Goal: Task Accomplishment & Management: Complete application form

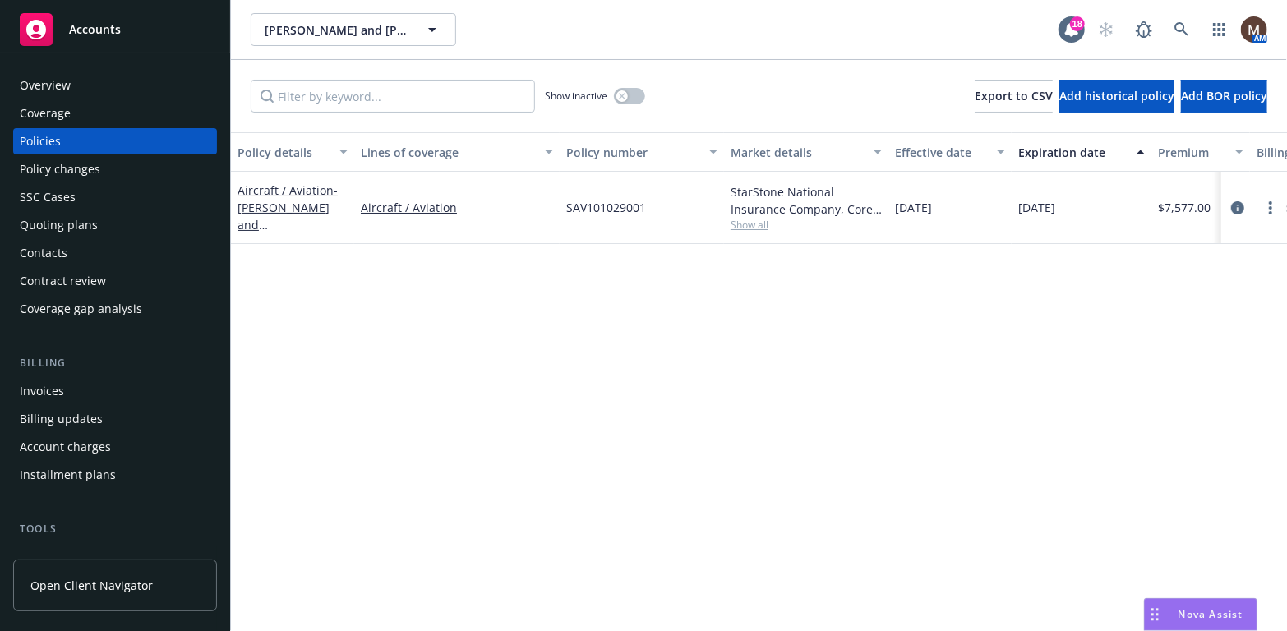
scroll to position [82, 0]
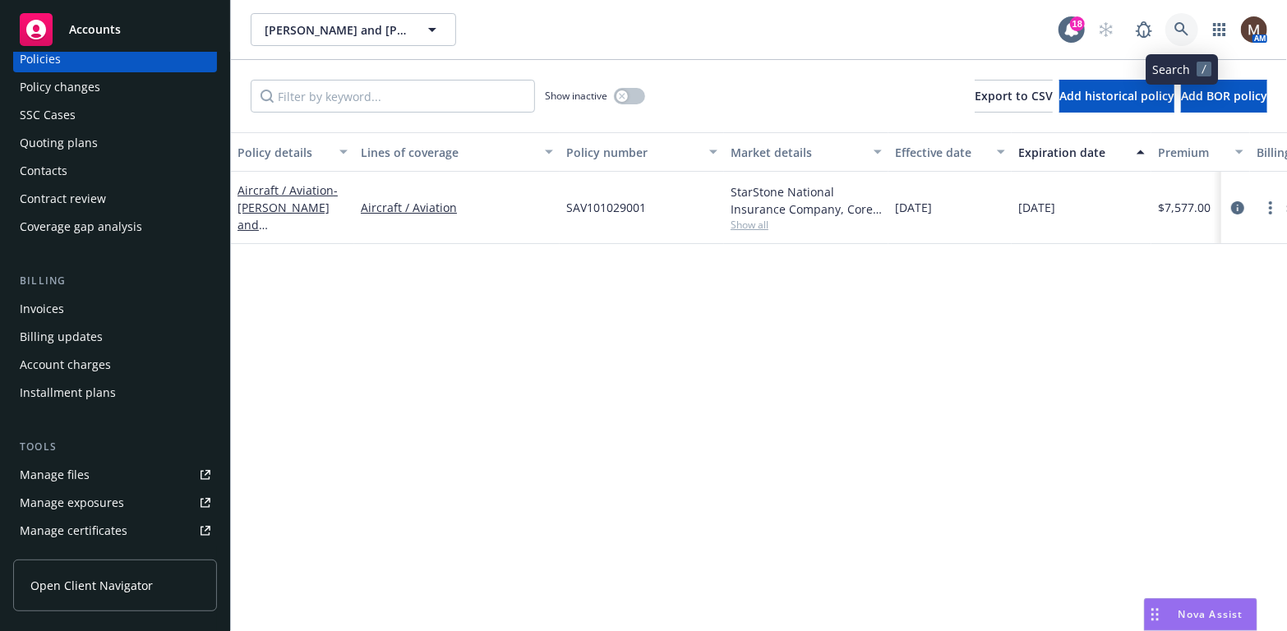
click at [1177, 21] on link at bounding box center [1182, 29] width 33 height 33
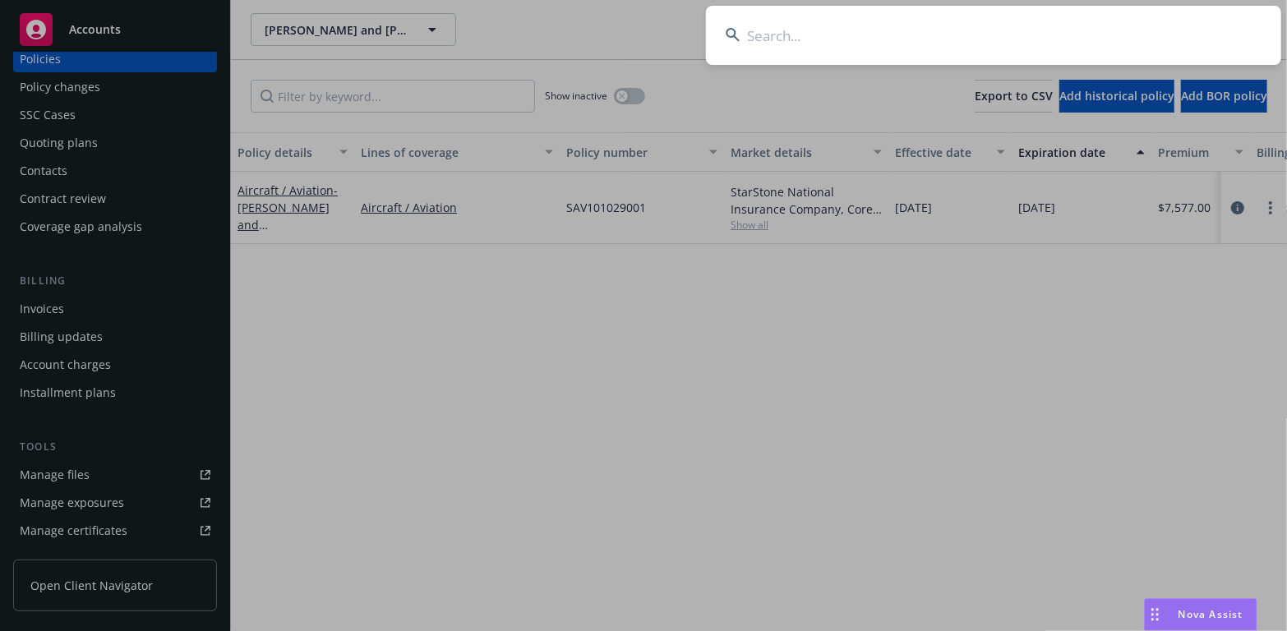
click at [776, 33] on input at bounding box center [993, 35] width 575 height 59
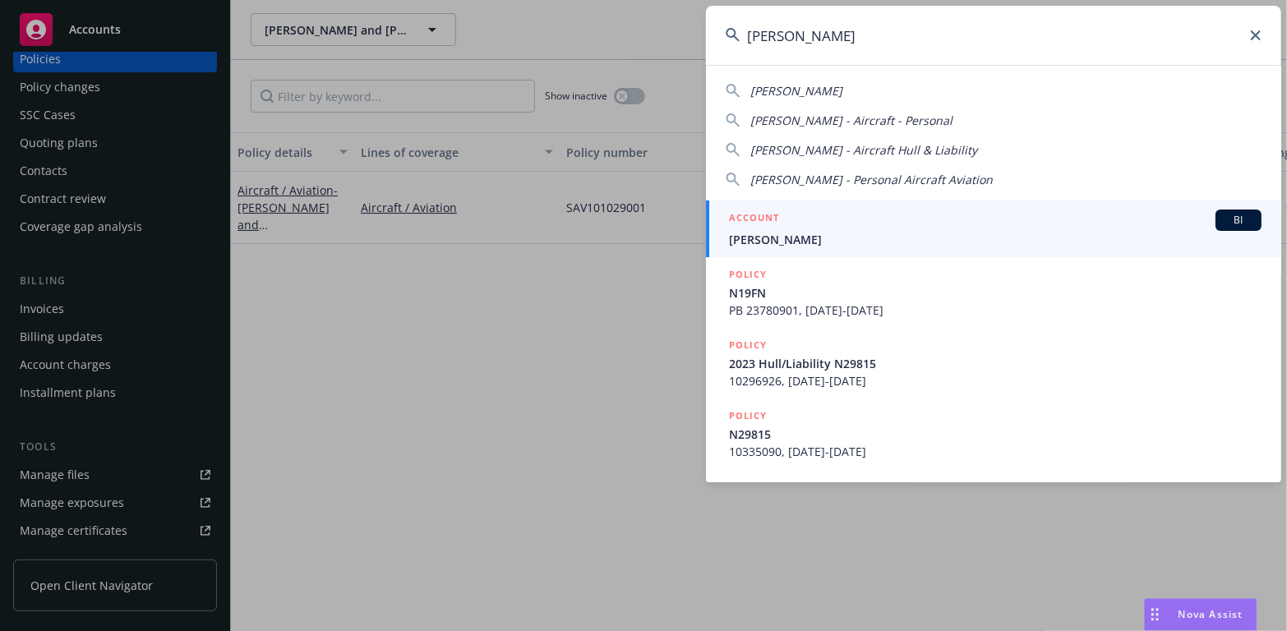
type input "[PERSON_NAME]"
click at [757, 235] on span "[PERSON_NAME]" at bounding box center [995, 239] width 533 height 17
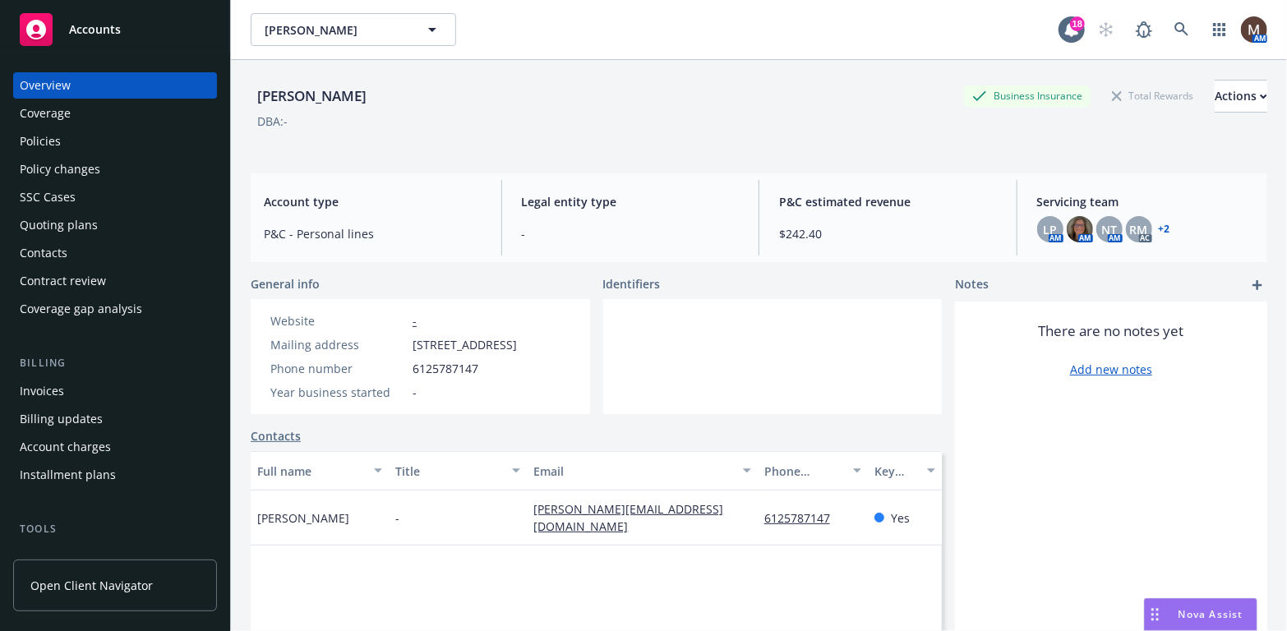
click at [36, 141] on div "Policies" at bounding box center [40, 141] width 41 height 26
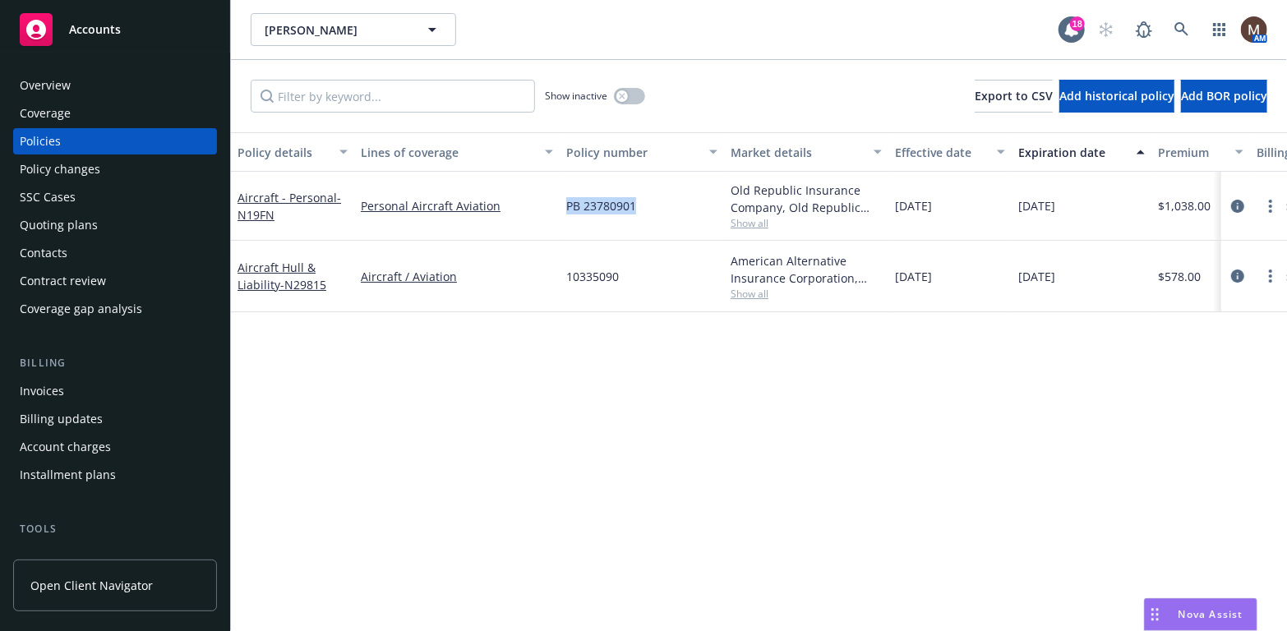
drag, startPoint x: 643, startPoint y: 201, endPoint x: 564, endPoint y: 208, distance: 79.3
click at [564, 208] on div "PB 23780901" at bounding box center [642, 206] width 164 height 69
copy span "PB 23780901"
click at [1274, 198] on link "more" at bounding box center [1271, 206] width 20 height 20
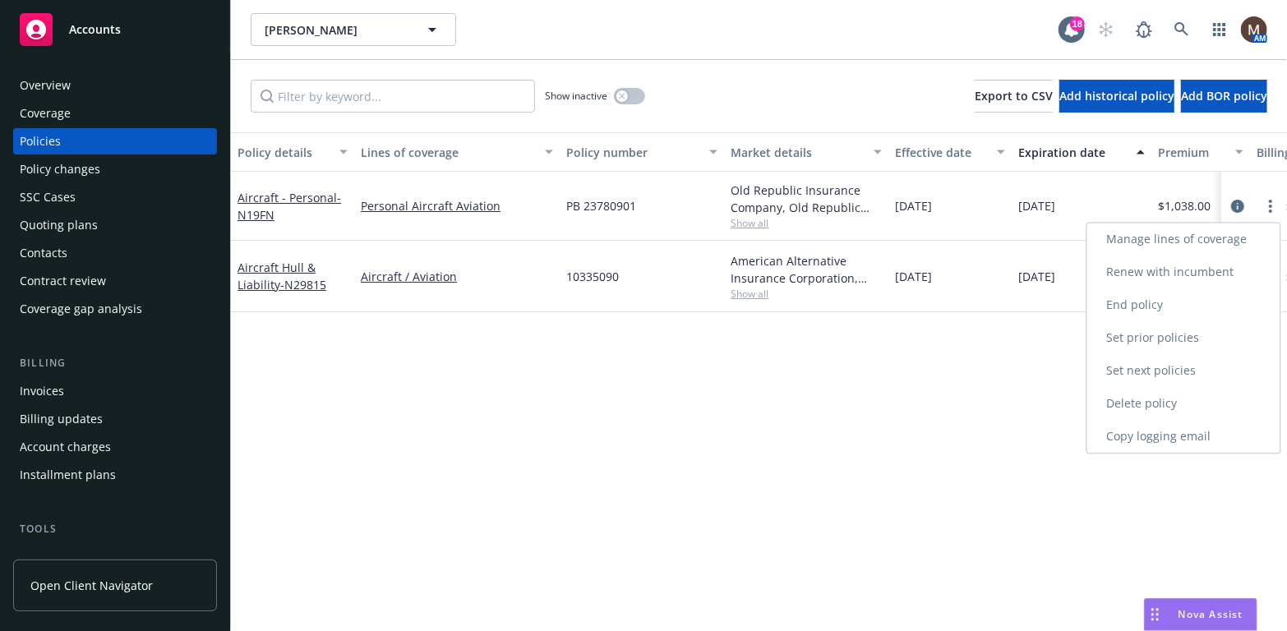
click at [1151, 434] on link "Copy logging email" at bounding box center [1184, 436] width 193 height 33
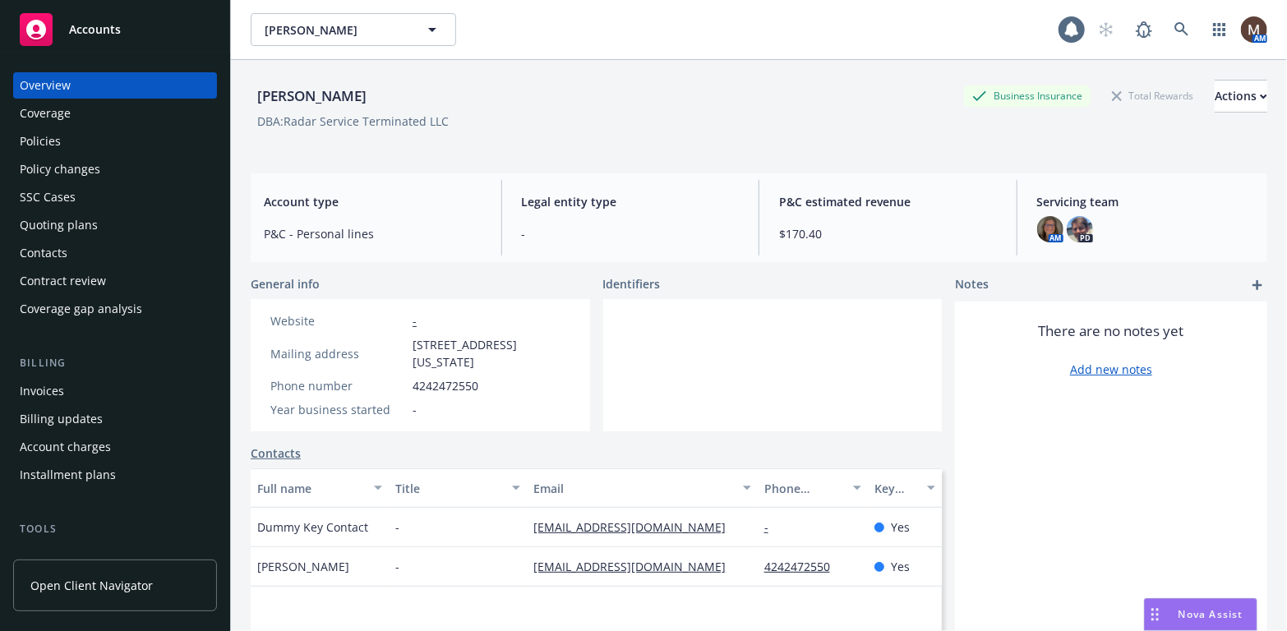
click at [46, 136] on div "Policies" at bounding box center [40, 141] width 41 height 26
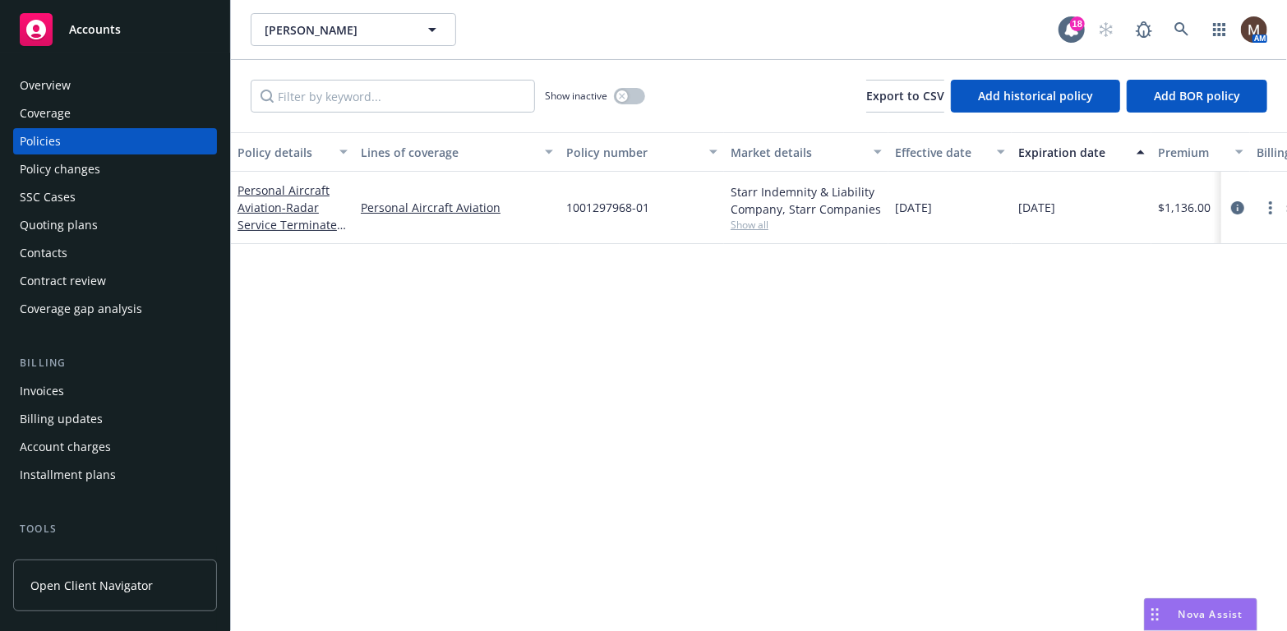
drag, startPoint x: 94, startPoint y: 17, endPoint x: 90, endPoint y: 32, distance: 15.2
click at [94, 17] on div "Accounts" at bounding box center [115, 29] width 191 height 33
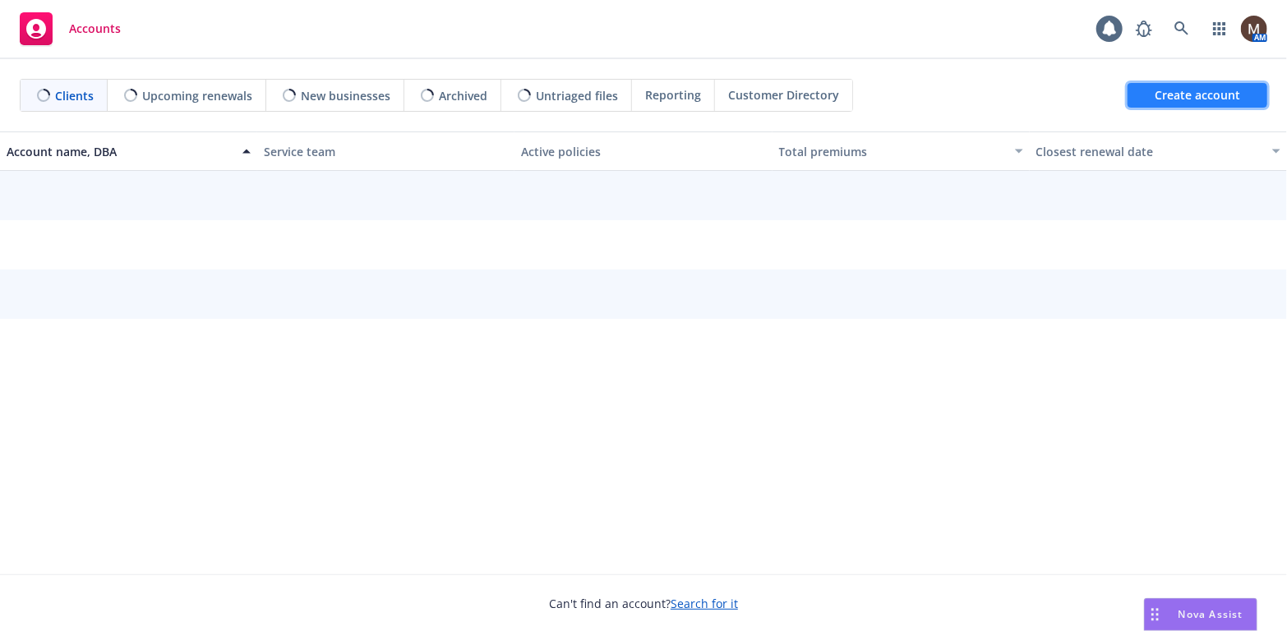
click at [1196, 92] on span "Create account" at bounding box center [1197, 95] width 85 height 31
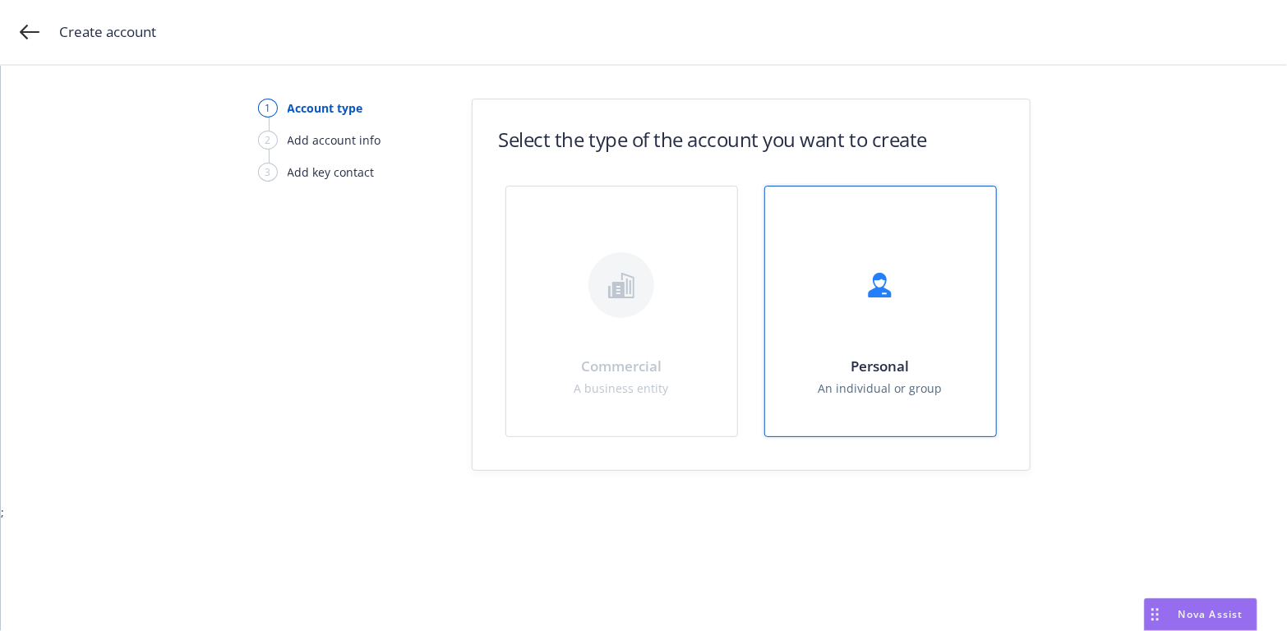
click at [904, 335] on div "Personal An individual or group" at bounding box center [880, 312] width 231 height 250
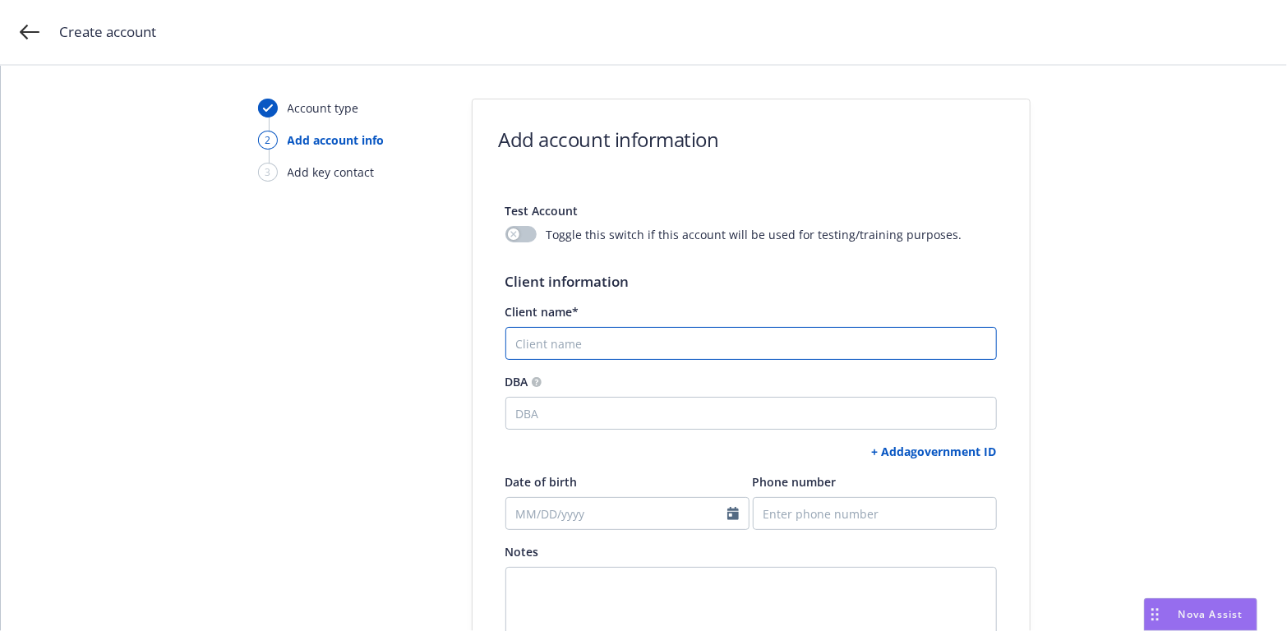
click at [554, 341] on input "Client name*" at bounding box center [752, 343] width 492 height 33
type input "Lima Tango, LLC"
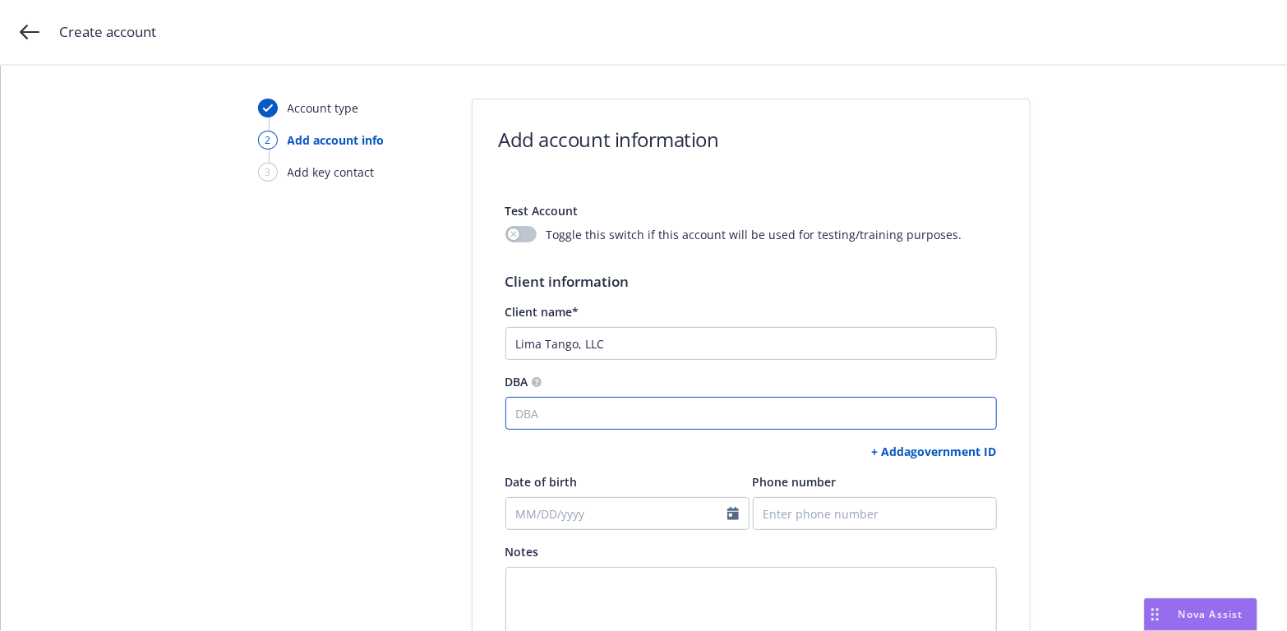
click at [534, 414] on input "DBA" at bounding box center [752, 413] width 492 height 33
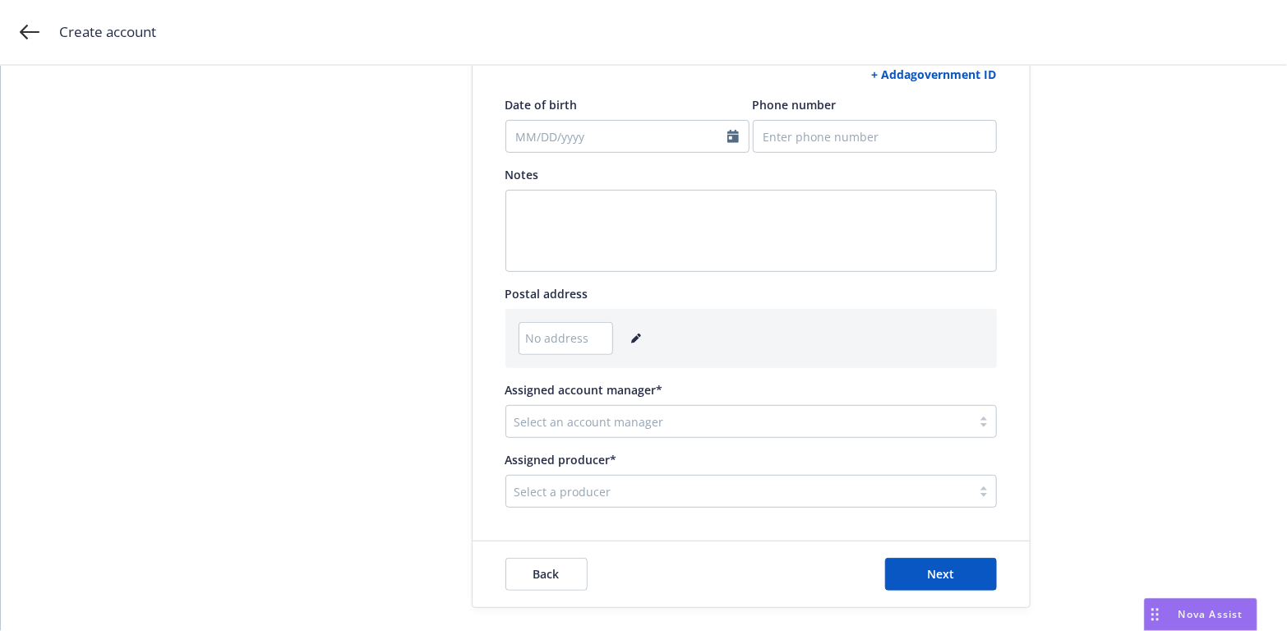
scroll to position [403, 0]
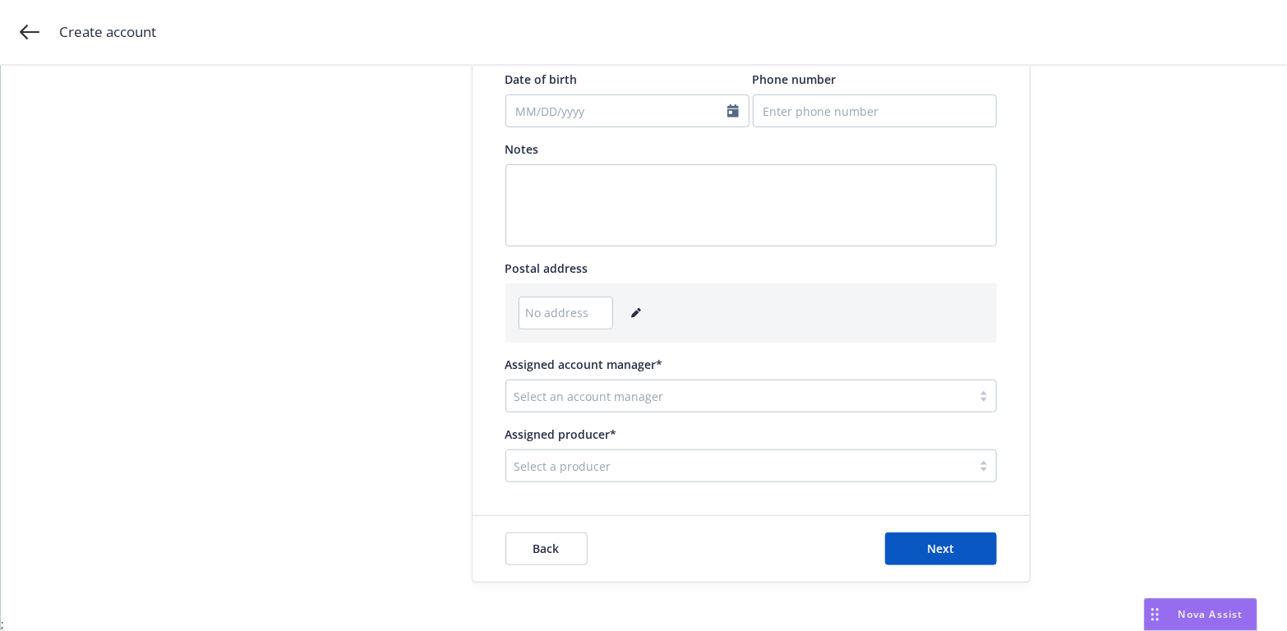
type input "N62LT"
click at [631, 315] on icon "editPencil" at bounding box center [635, 314] width 8 height 8
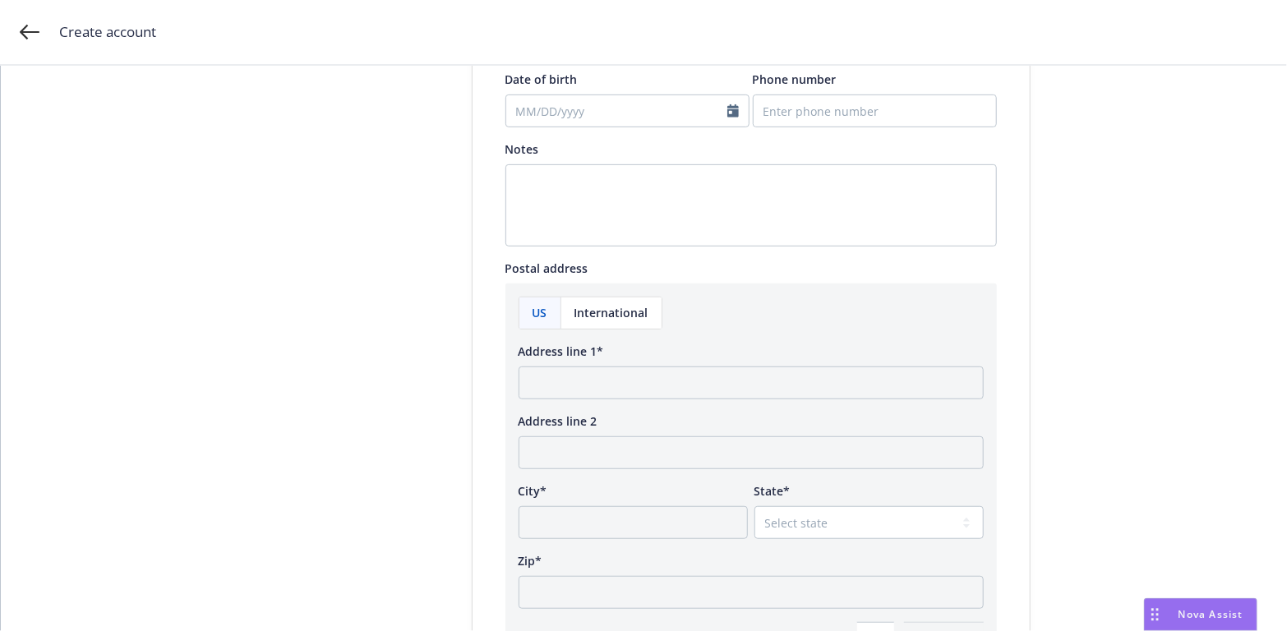
scroll to position [485, 0]
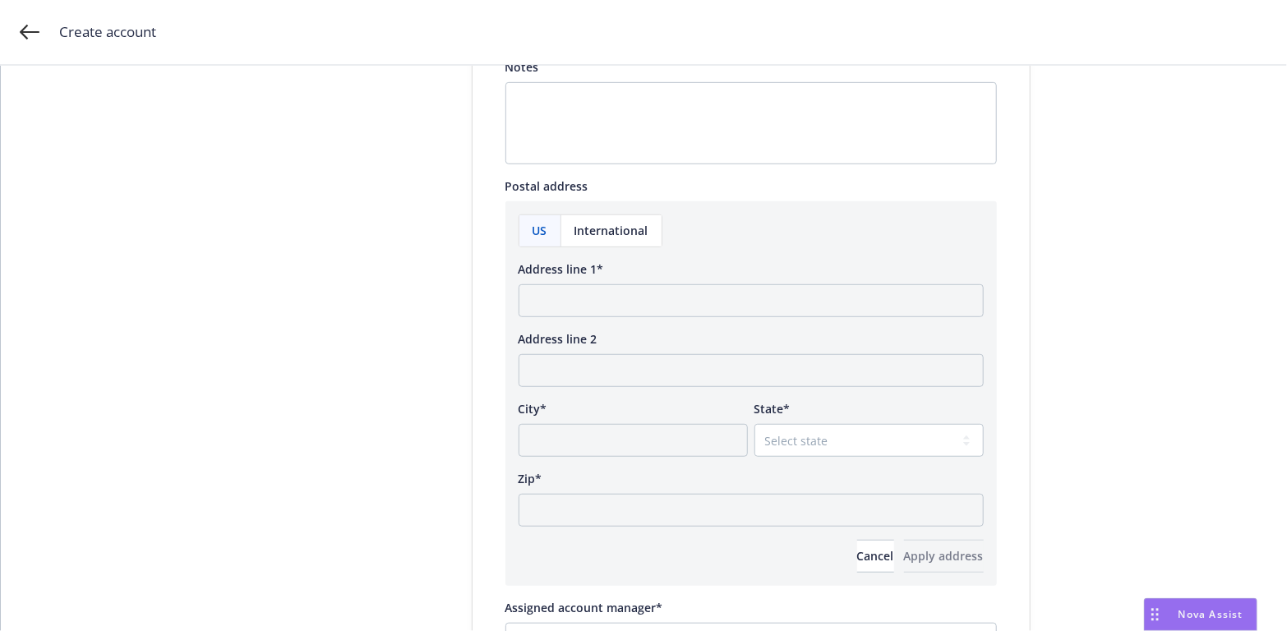
click at [534, 226] on span "US" at bounding box center [540, 230] width 15 height 17
click at [533, 225] on span "US" at bounding box center [540, 230] width 15 height 17
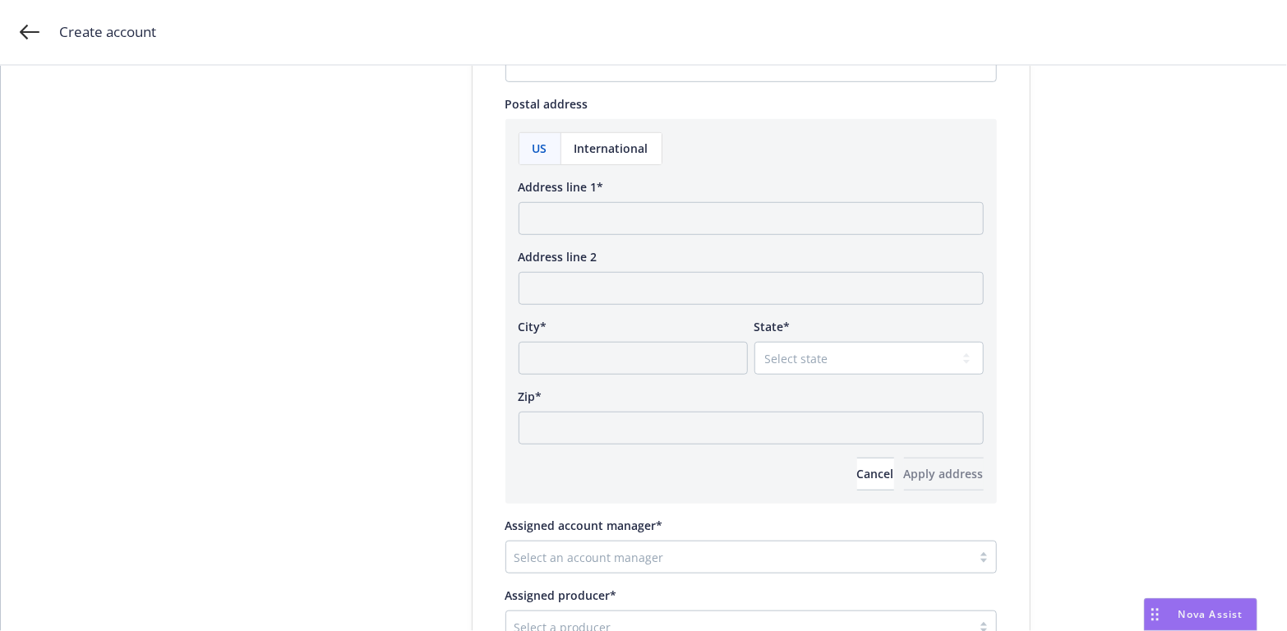
scroll to position [321, 0]
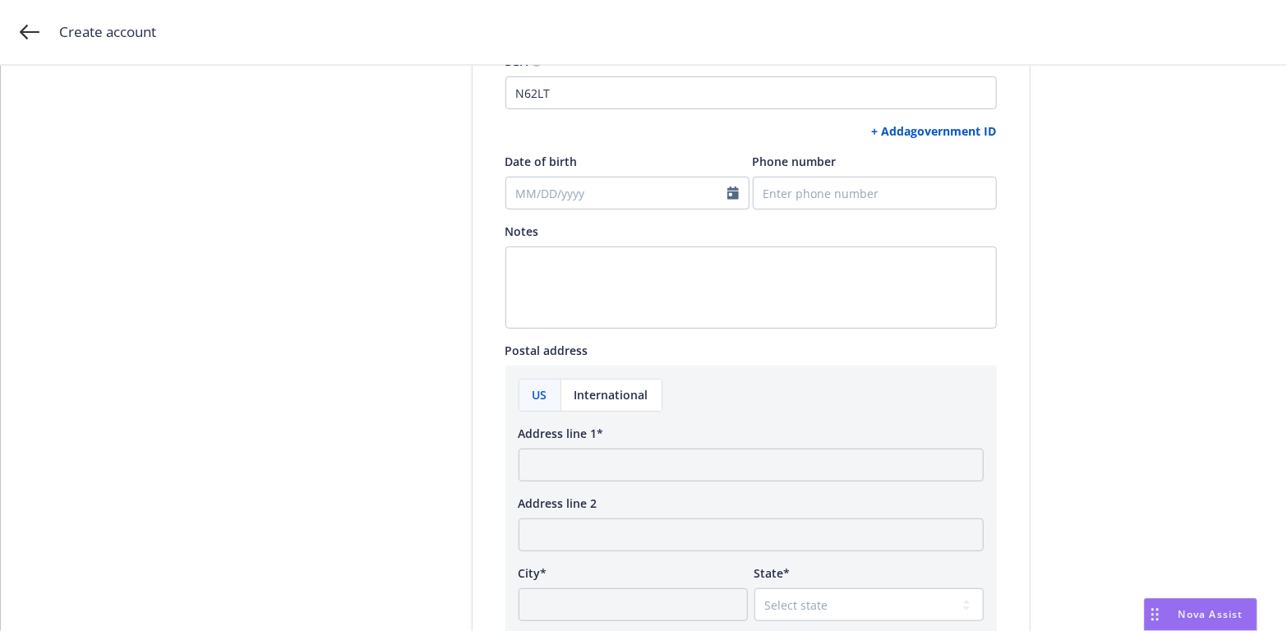
click at [536, 395] on span "US" at bounding box center [540, 394] width 15 height 17
click at [532, 464] on input "Address line 1*" at bounding box center [751, 465] width 465 height 33
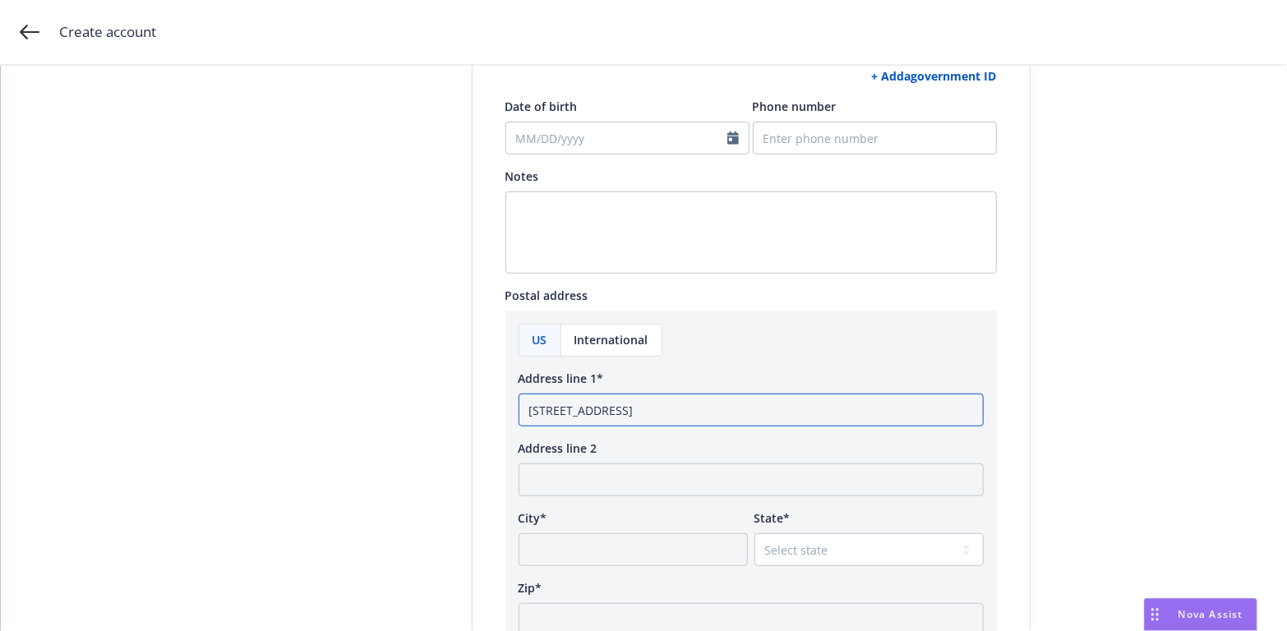
scroll to position [403, 0]
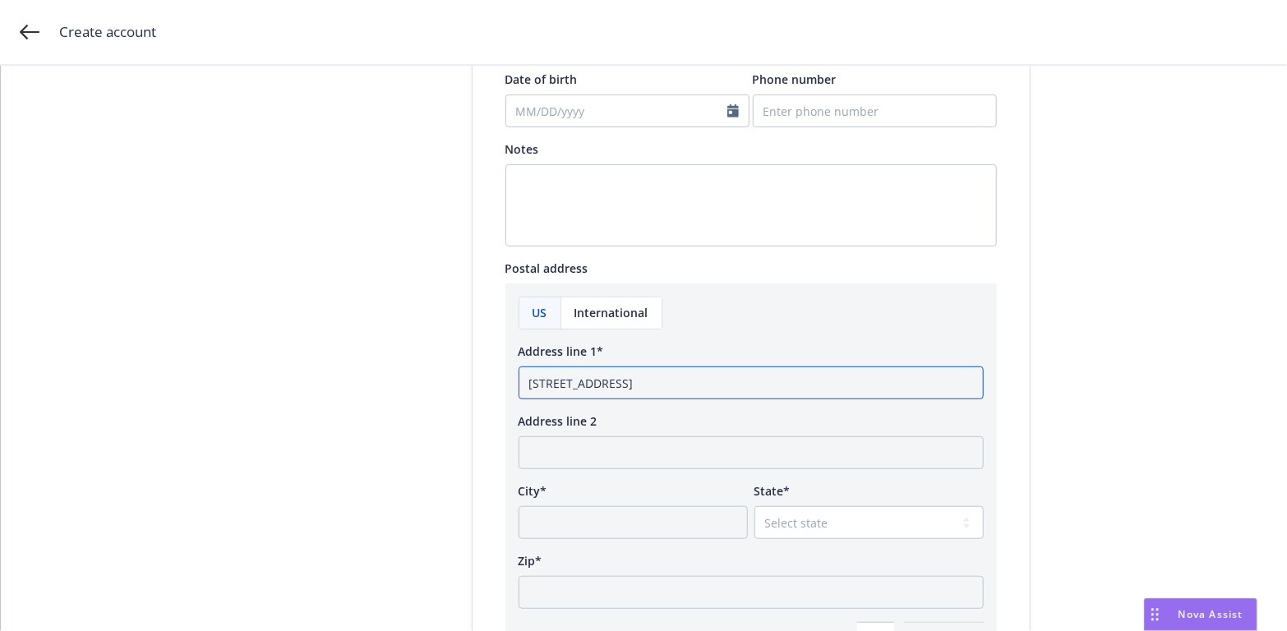
type input "[STREET_ADDRESS]"
click at [548, 525] on input "City*" at bounding box center [633, 522] width 229 height 33
type input "Mariposa"
click at [914, 518] on select "Select state [US_STATE] [US_STATE] [US_STATE] [US_STATE] [US_STATE] [PERSON_NAM…" at bounding box center [869, 522] width 229 height 33
select select "CA"
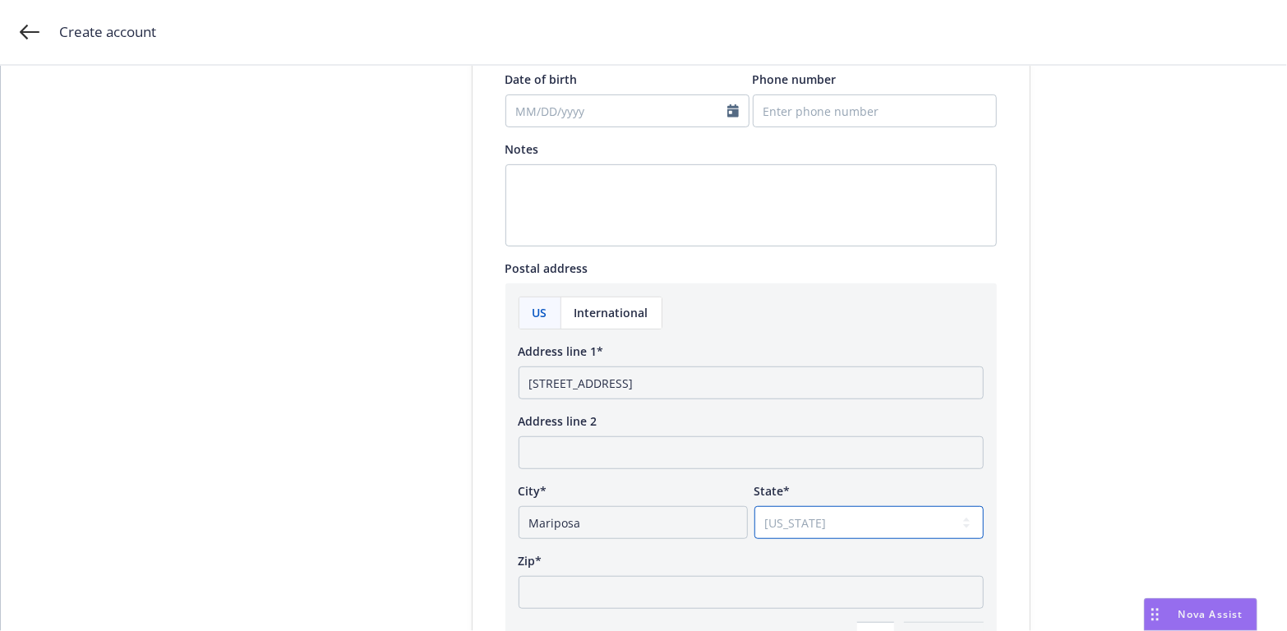
click at [755, 506] on select "Select state [US_STATE] [US_STATE] [US_STATE] [US_STATE] [US_STATE] [PERSON_NAM…" at bounding box center [869, 522] width 229 height 33
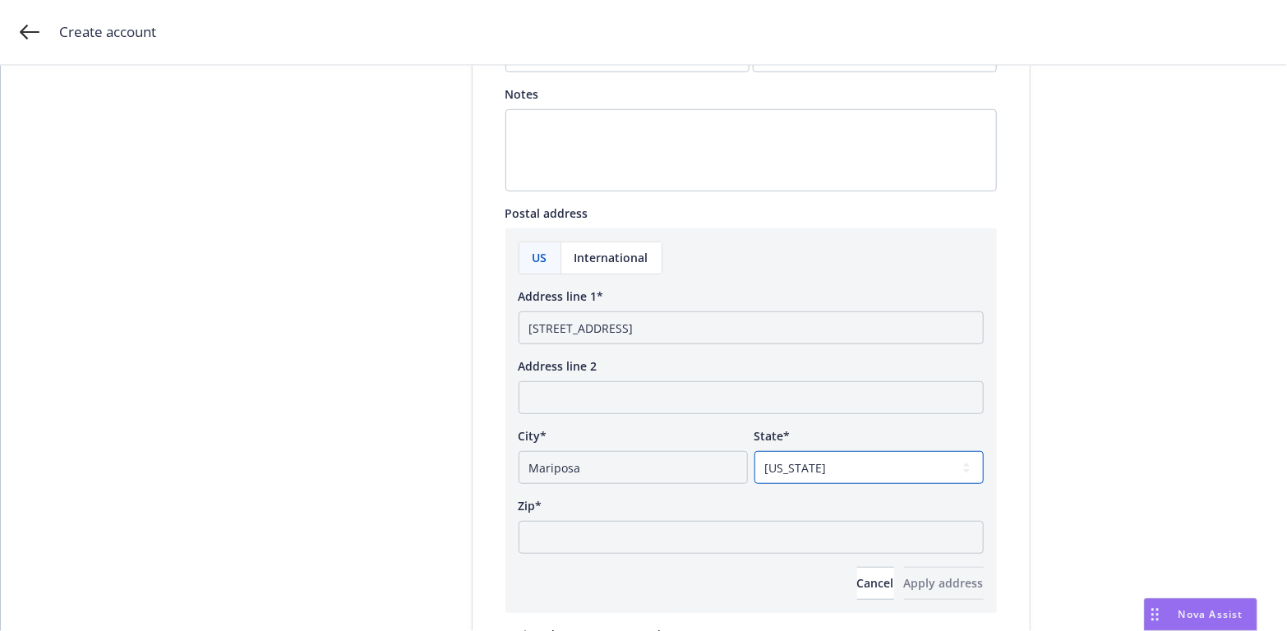
scroll to position [485, 0]
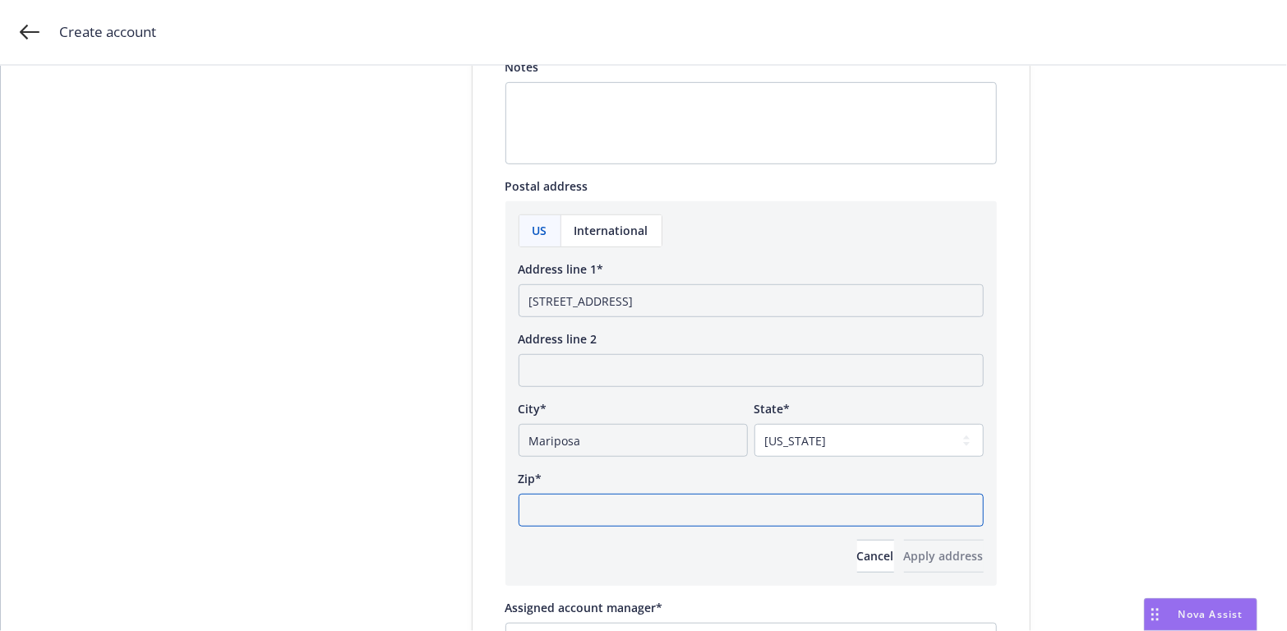
click at [591, 520] on input "Zip*" at bounding box center [751, 510] width 465 height 33
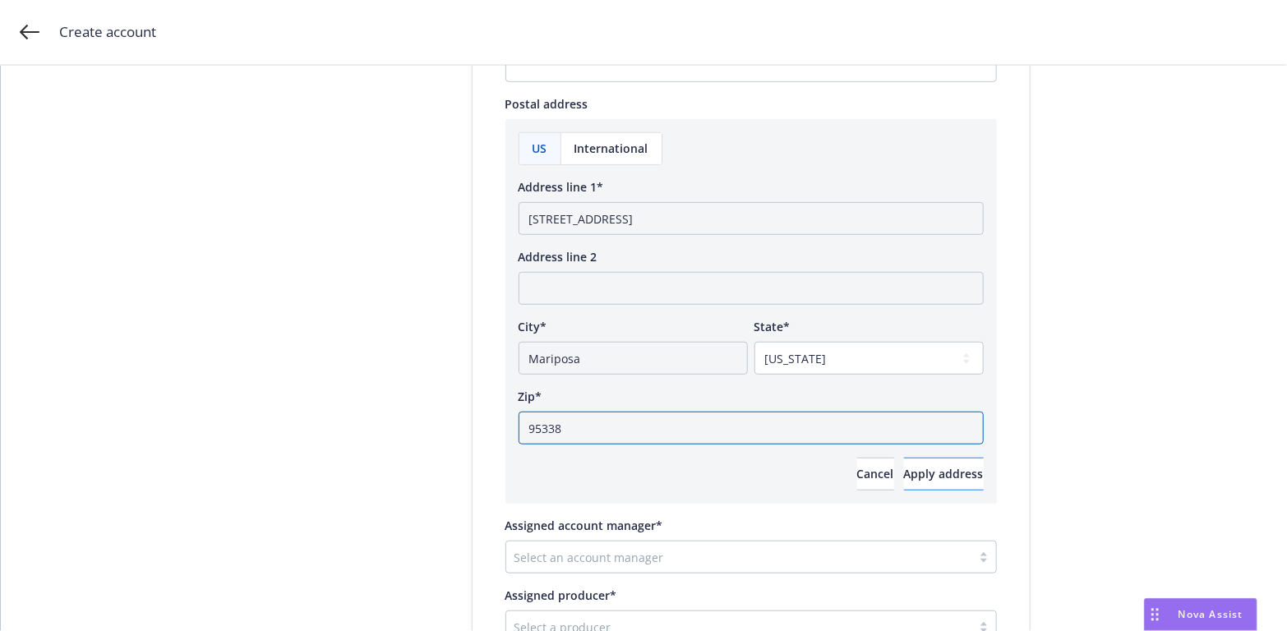
type input "95338"
click at [904, 471] on span "Apply address" at bounding box center [944, 474] width 80 height 16
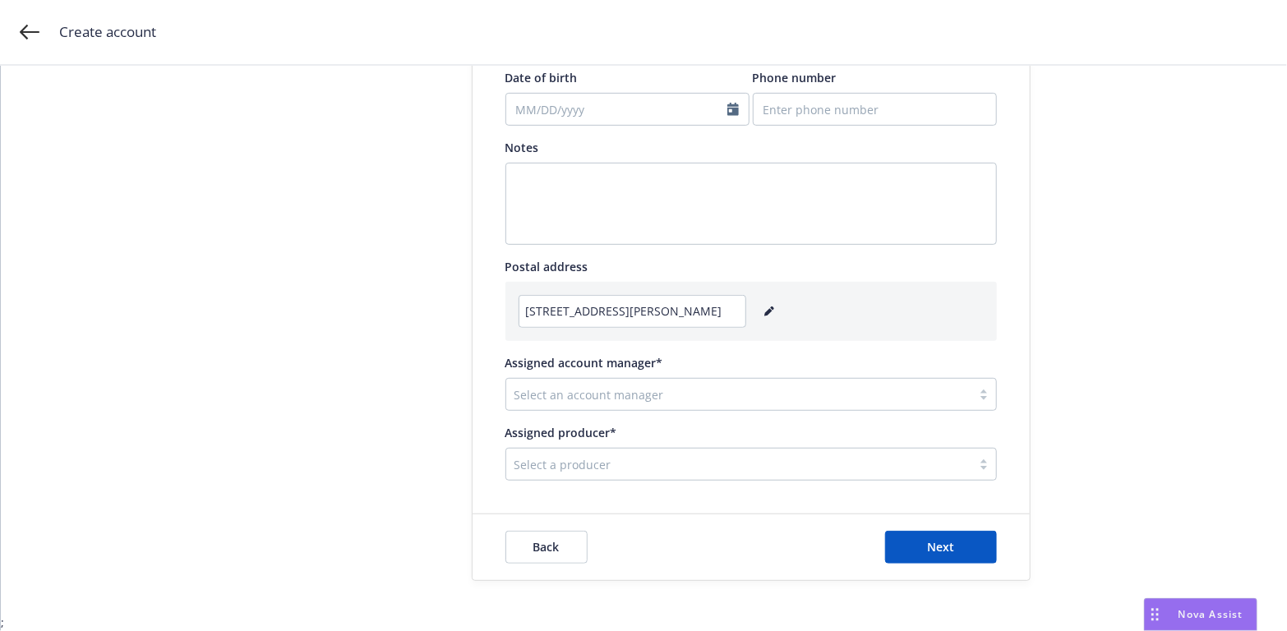
scroll to position [404, 0]
click at [696, 399] on div at bounding box center [739, 396] width 449 height 20
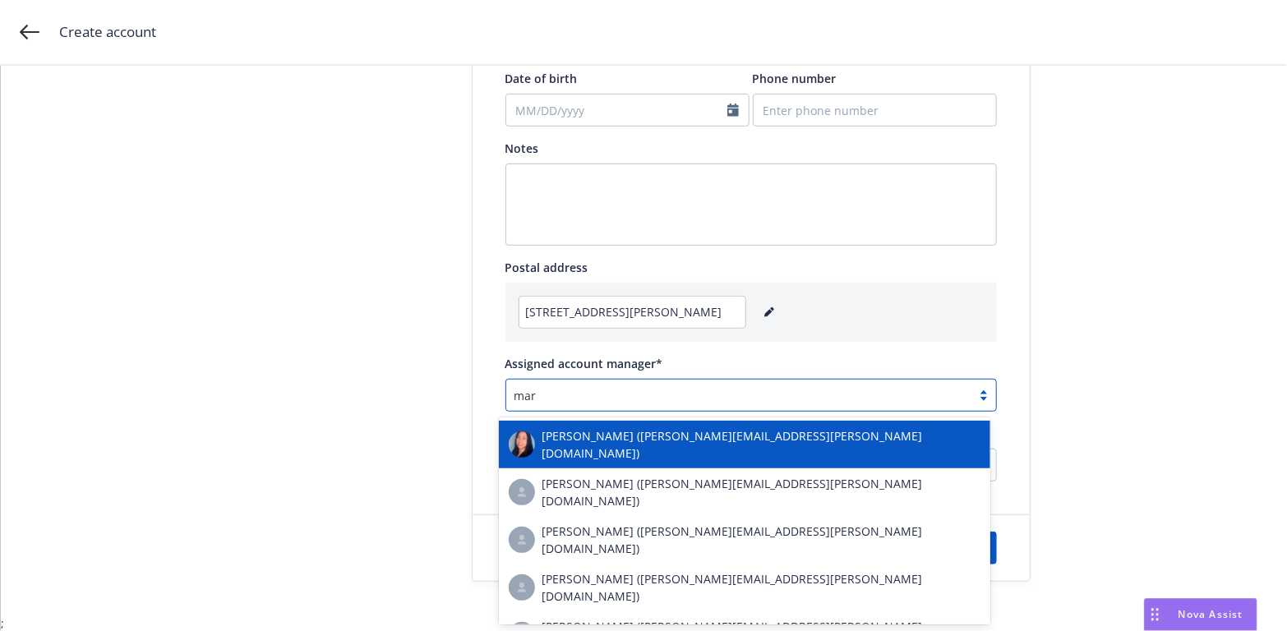
type input "[PERSON_NAME]"
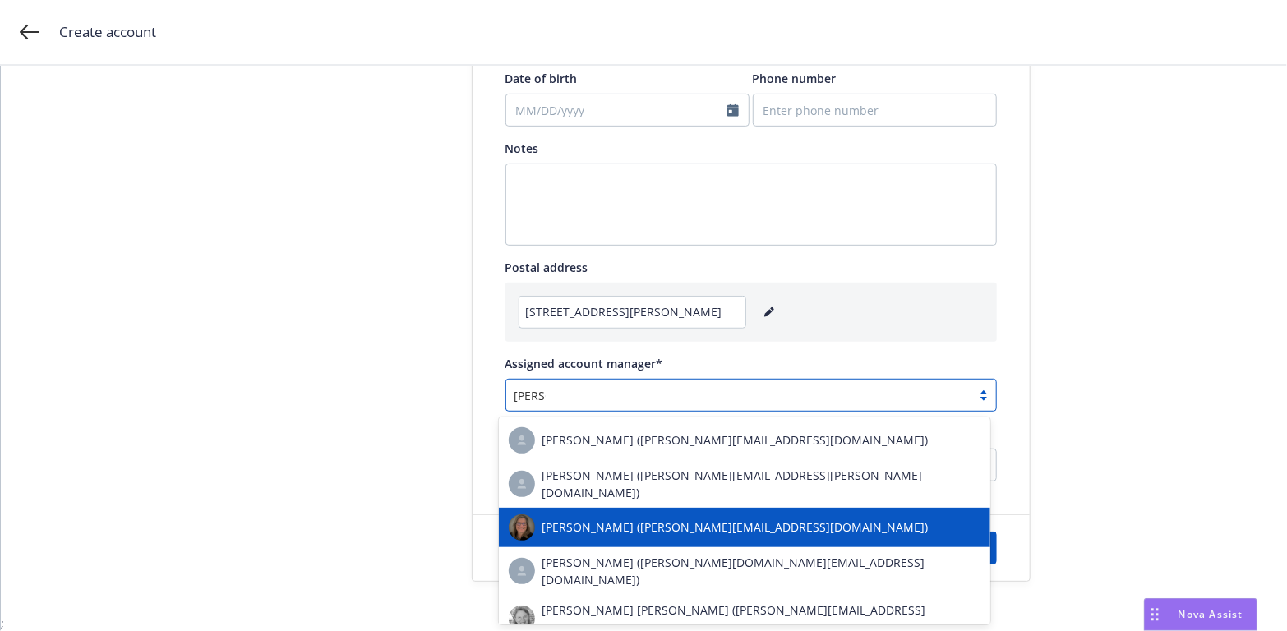
click at [672, 519] on span "[PERSON_NAME] ([PERSON_NAME][EMAIL_ADDRESS][DOMAIN_NAME])" at bounding box center [735, 527] width 386 height 17
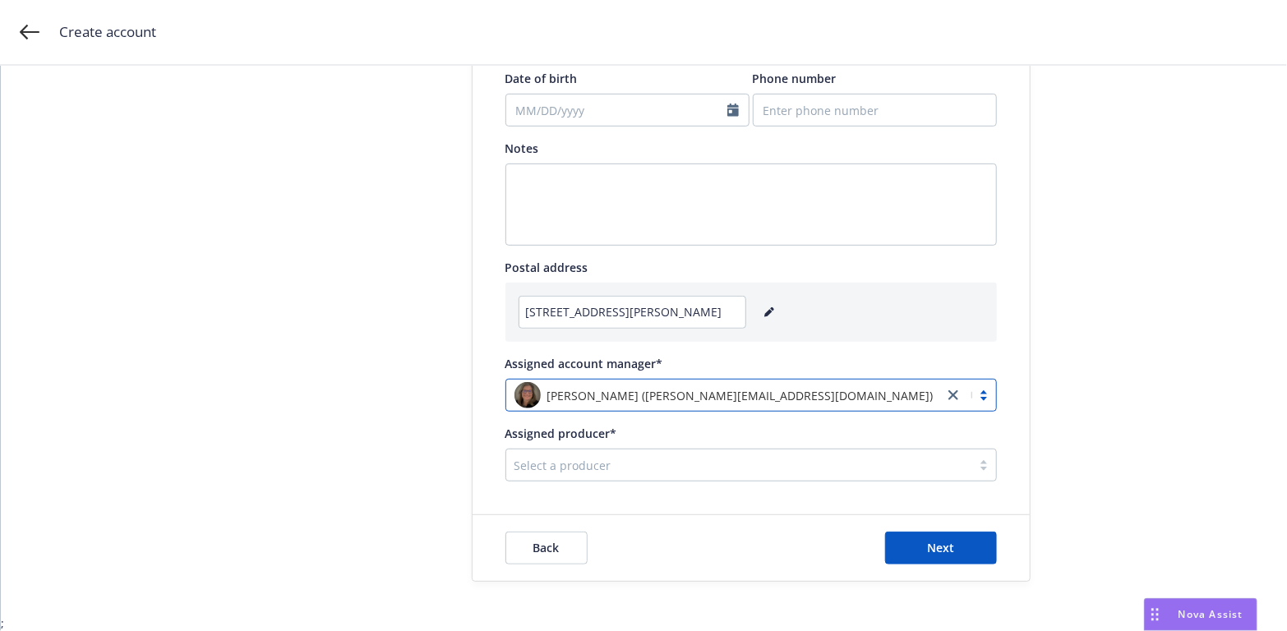
click at [570, 460] on div at bounding box center [739, 465] width 449 height 20
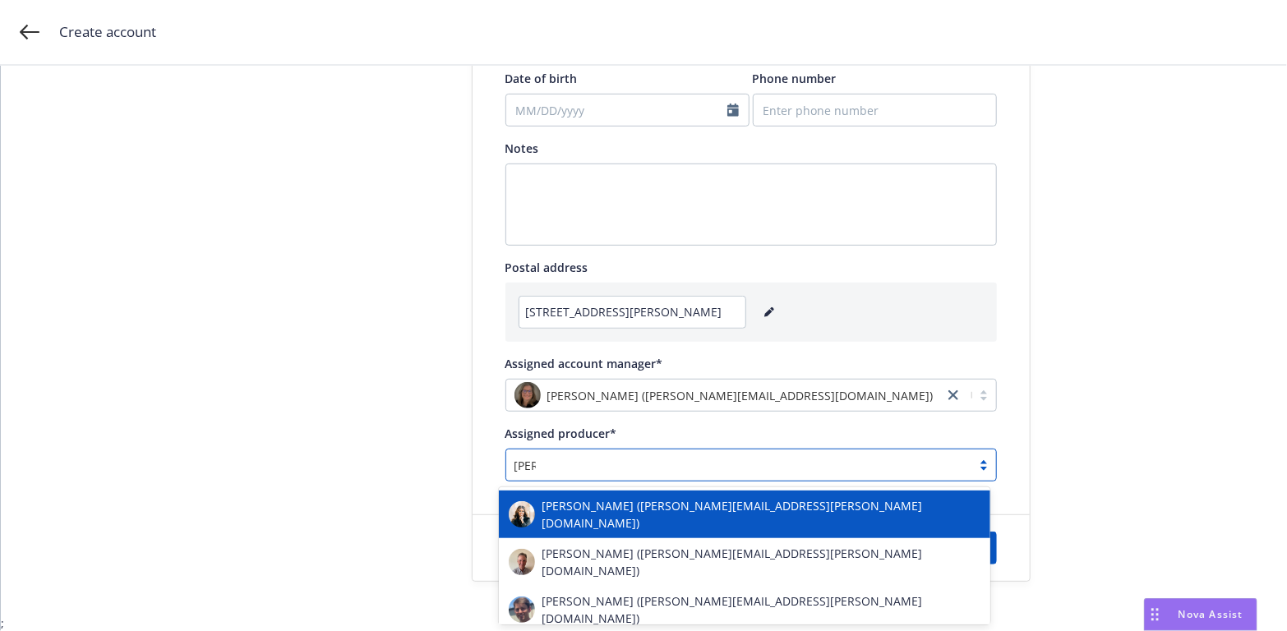
type input "[PERSON_NAME]"
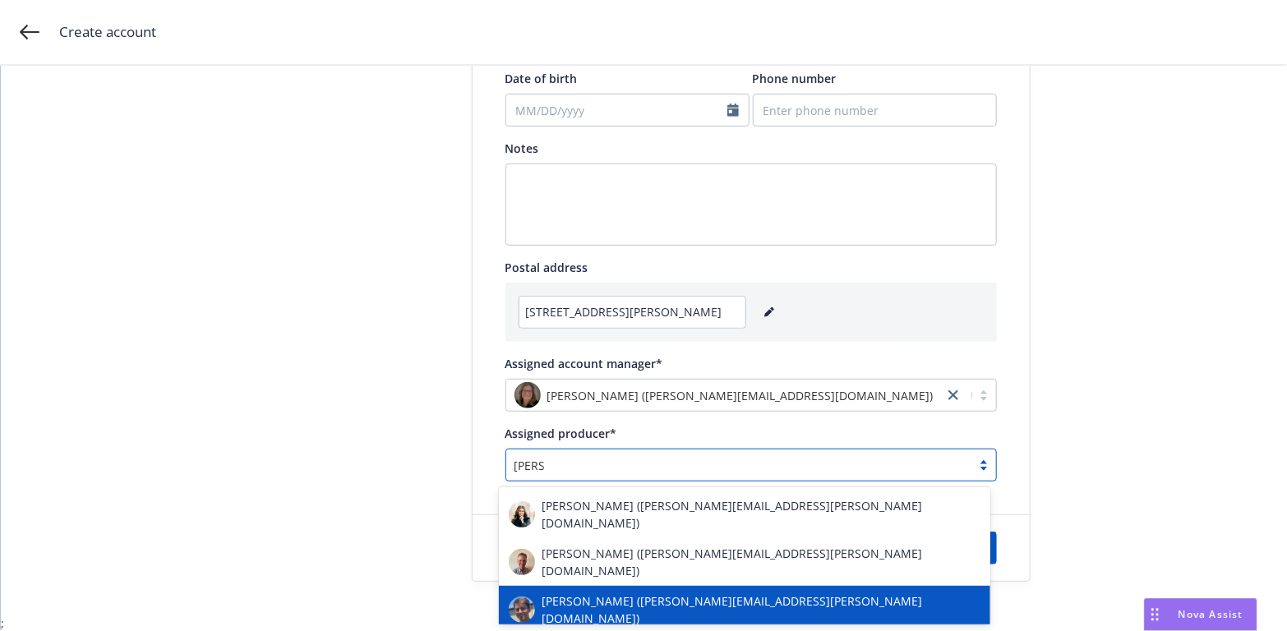
click at [622, 593] on span "[PERSON_NAME] ([PERSON_NAME][EMAIL_ADDRESS][PERSON_NAME][DOMAIN_NAME])" at bounding box center [761, 610] width 439 height 35
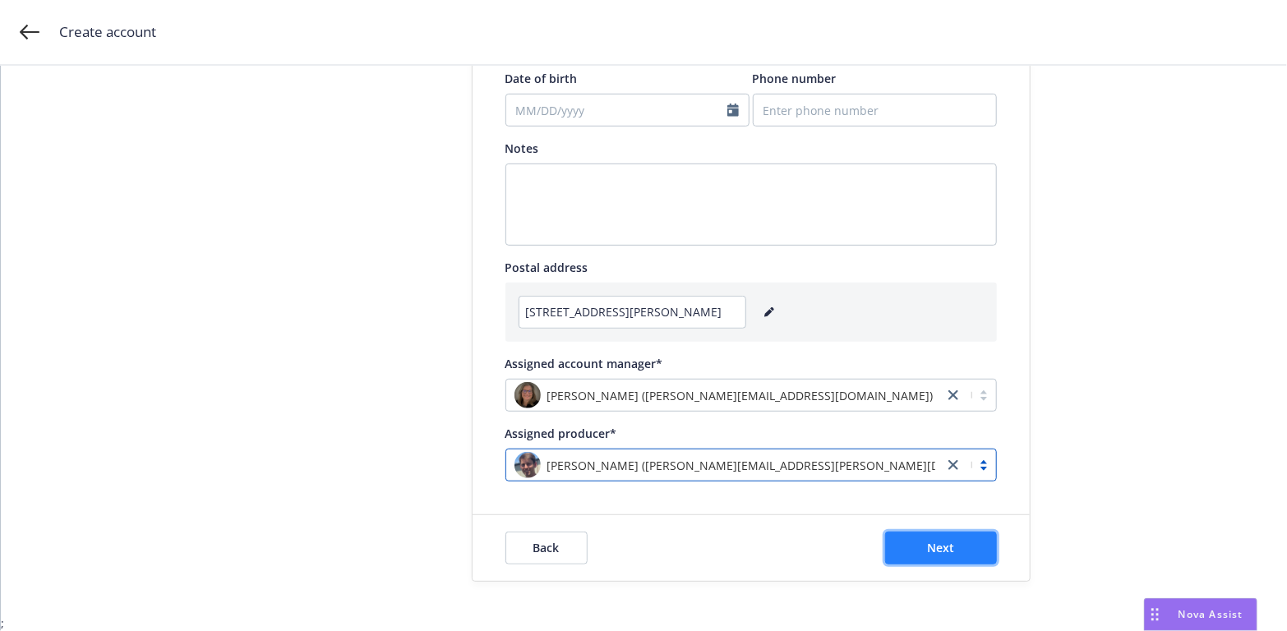
click at [949, 539] on button "Next" at bounding box center [941, 548] width 112 height 33
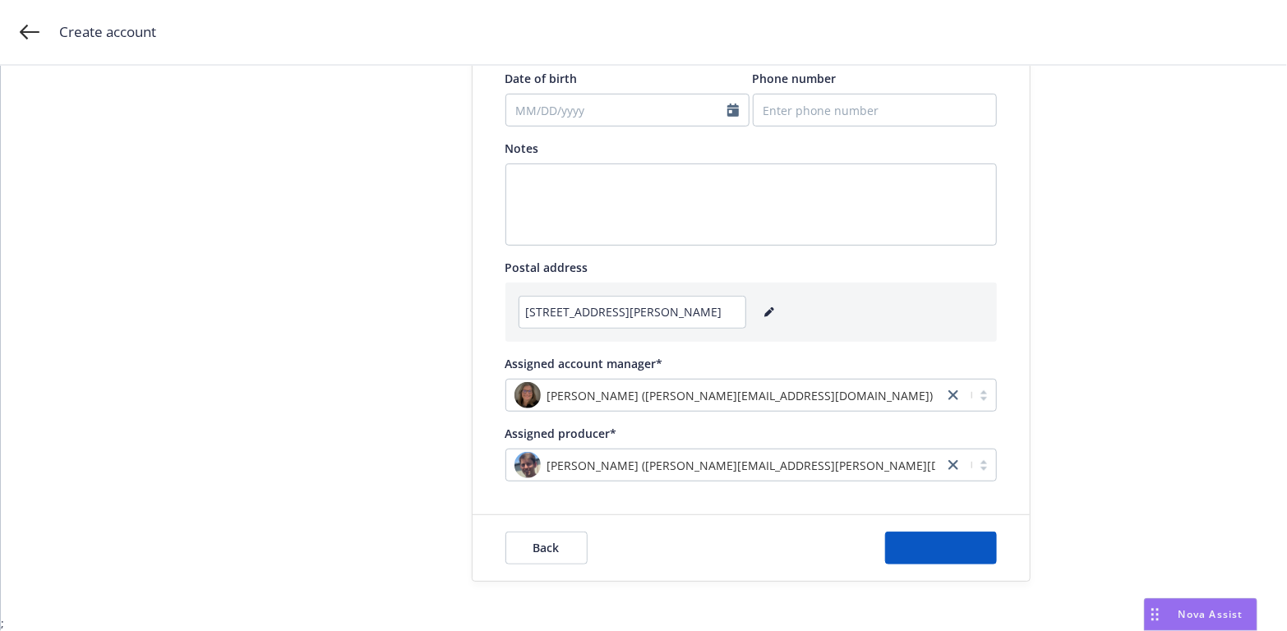
scroll to position [0, 0]
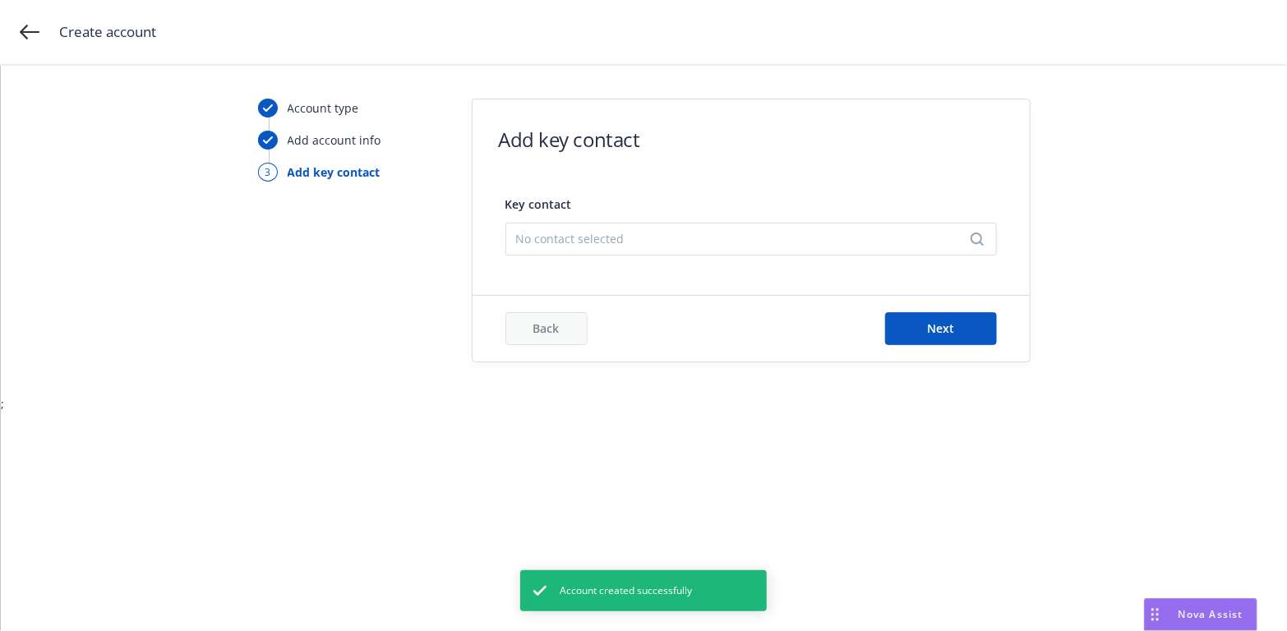
click at [975, 235] on icon "Search" at bounding box center [977, 239] width 13 height 13
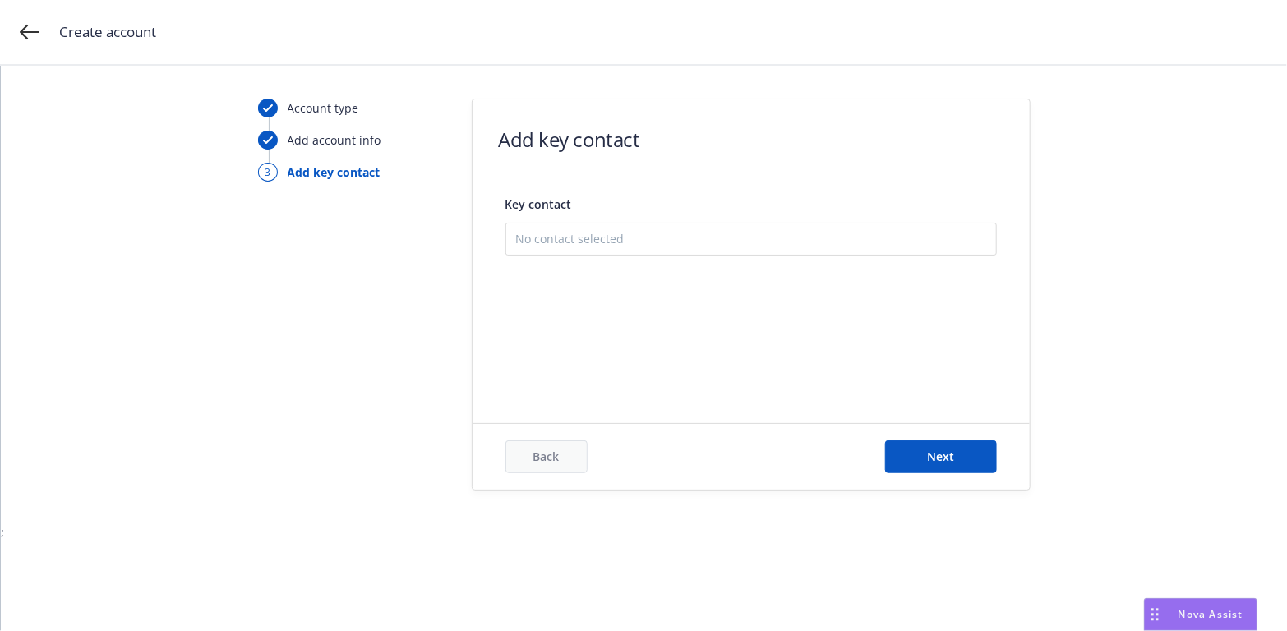
click at [589, 321] on button "Add new contact" at bounding box center [751, 321] width 470 height 33
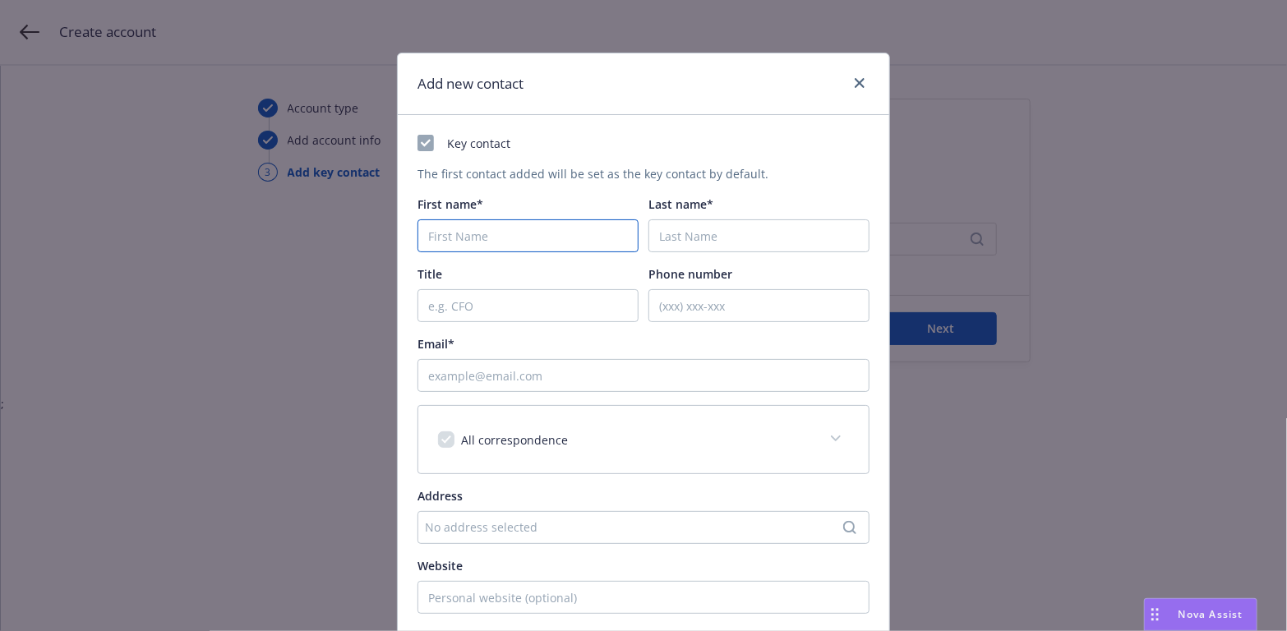
click at [446, 237] on input "First name*" at bounding box center [528, 236] width 221 height 33
type input "[PERSON_NAME]"
type input "Remcho"
click at [469, 300] on input "Title" at bounding box center [528, 305] width 221 height 33
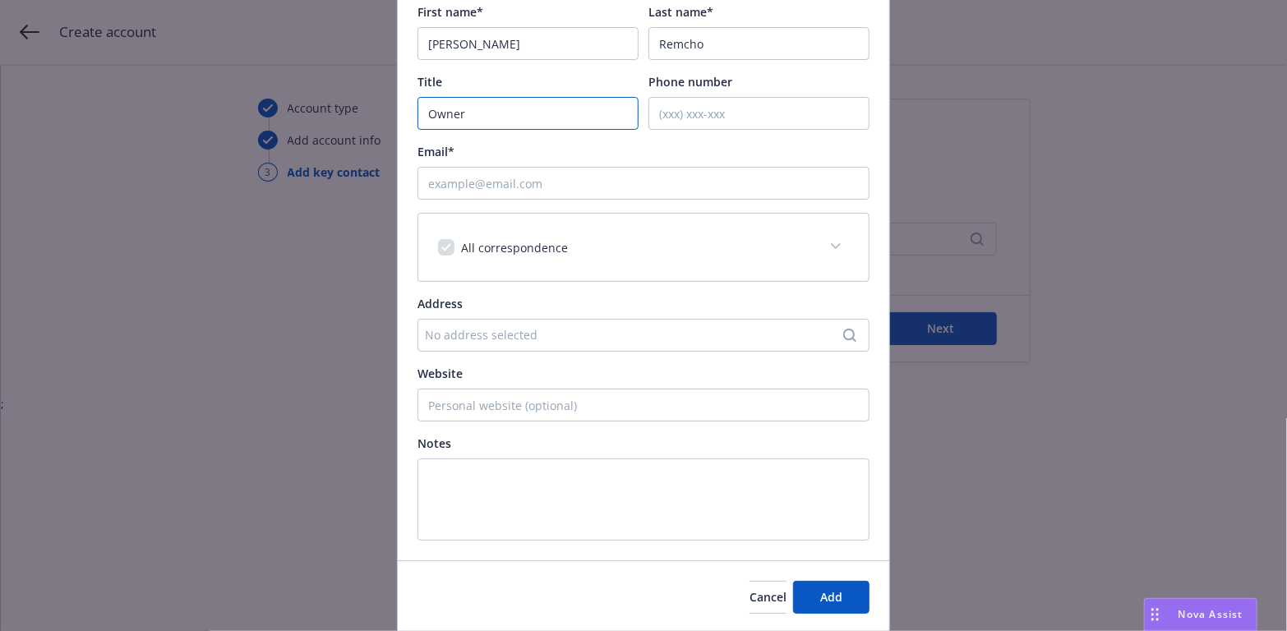
scroll to position [164, 0]
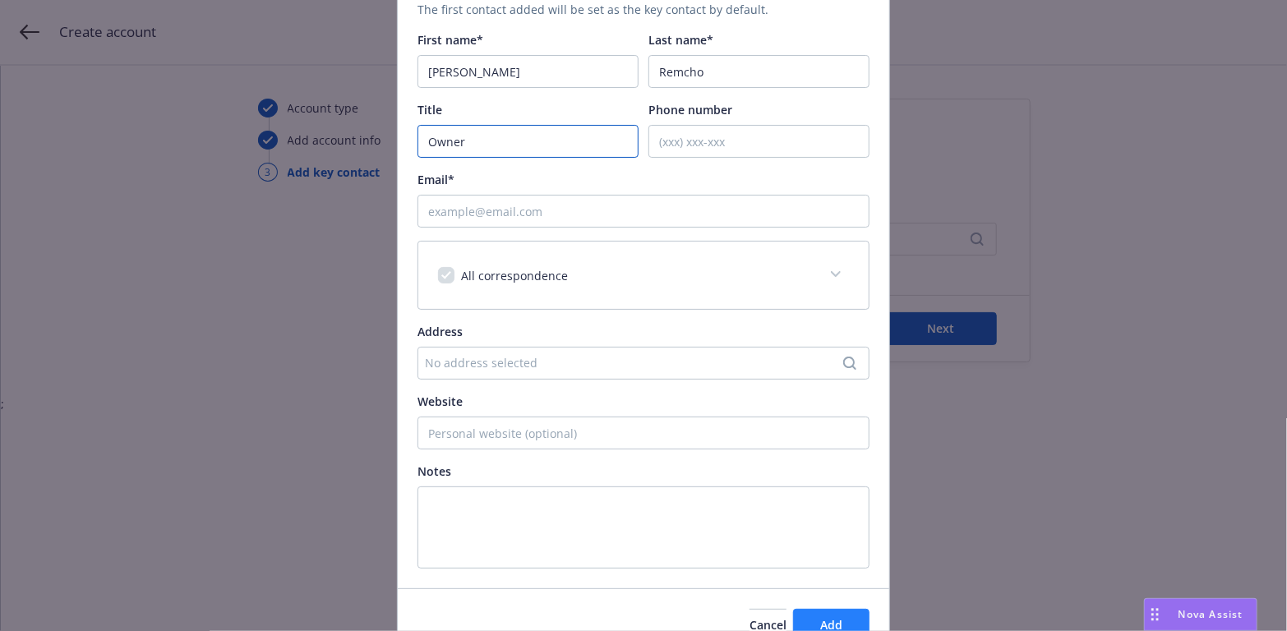
type input "Owner"
click at [825, 619] on span "Add" at bounding box center [831, 625] width 22 height 16
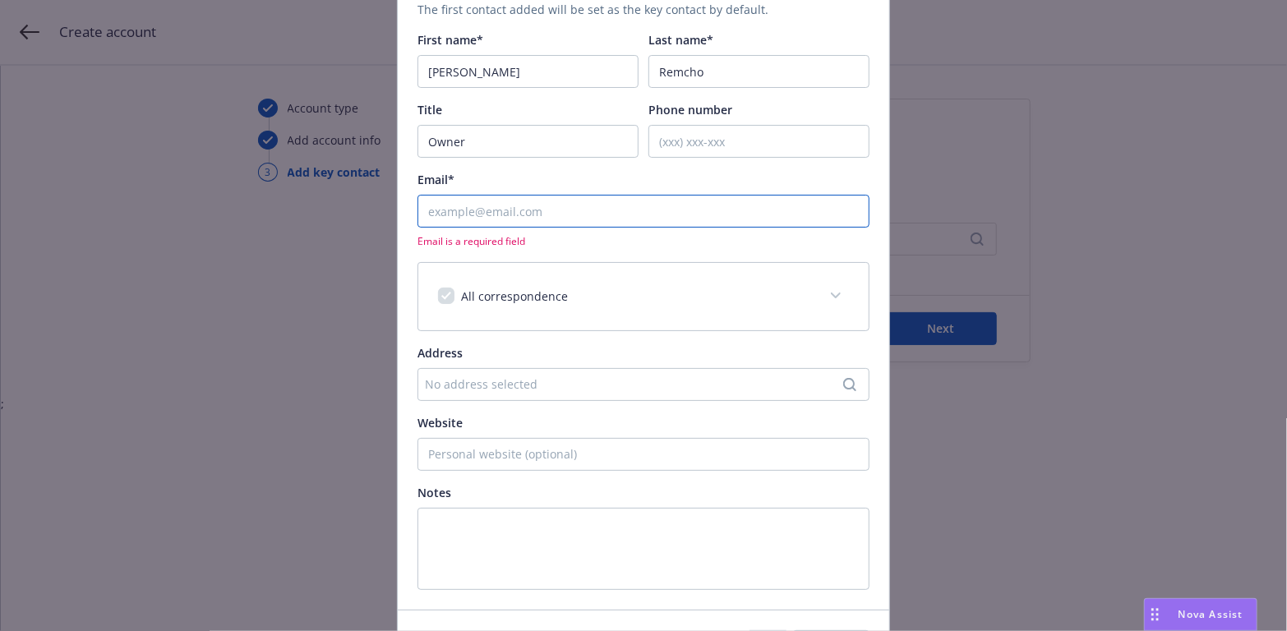
click at [433, 215] on input "Email*" at bounding box center [644, 211] width 452 height 33
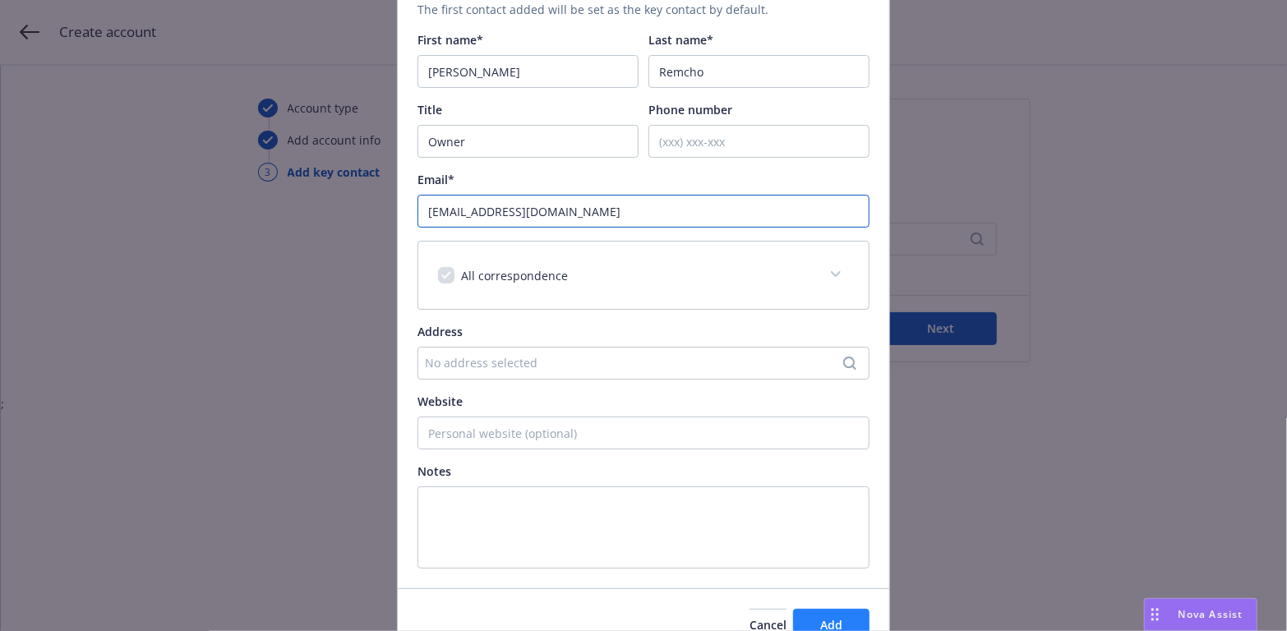
type input "[EMAIL_ADDRESS][DOMAIN_NAME]"
click at [820, 617] on span "Add" at bounding box center [831, 625] width 22 height 16
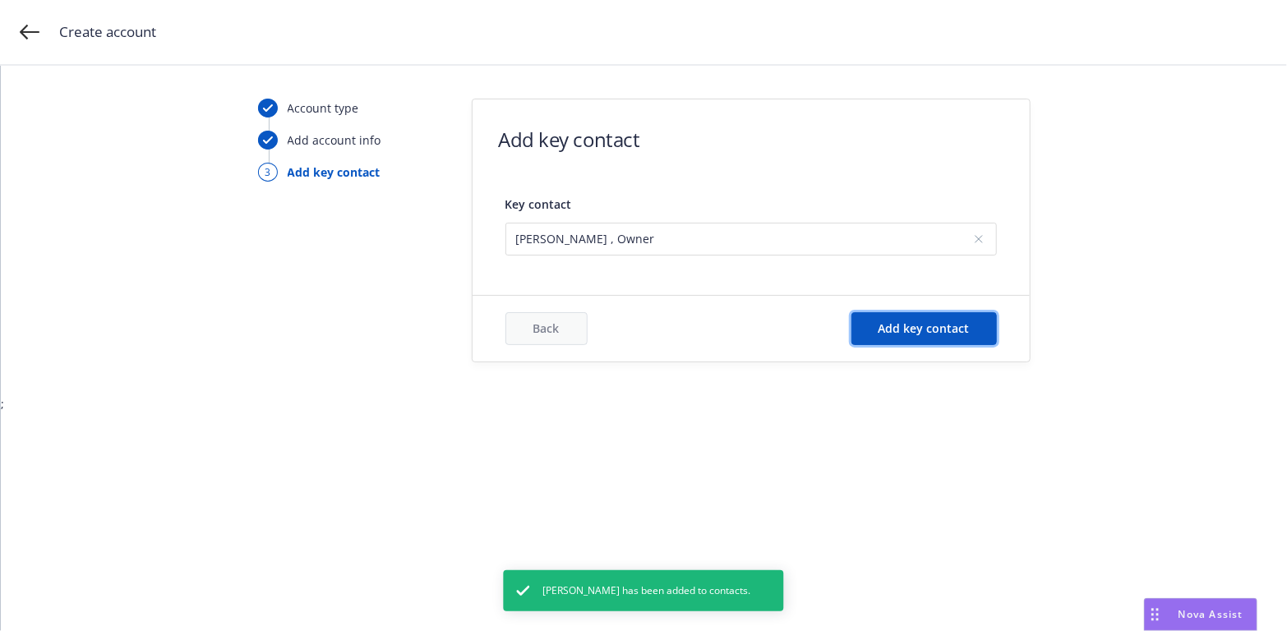
drag, startPoint x: 907, startPoint y: 327, endPoint x: 370, endPoint y: 394, distance: 541.0
click at [904, 326] on span "Add key contact" at bounding box center [924, 329] width 91 height 16
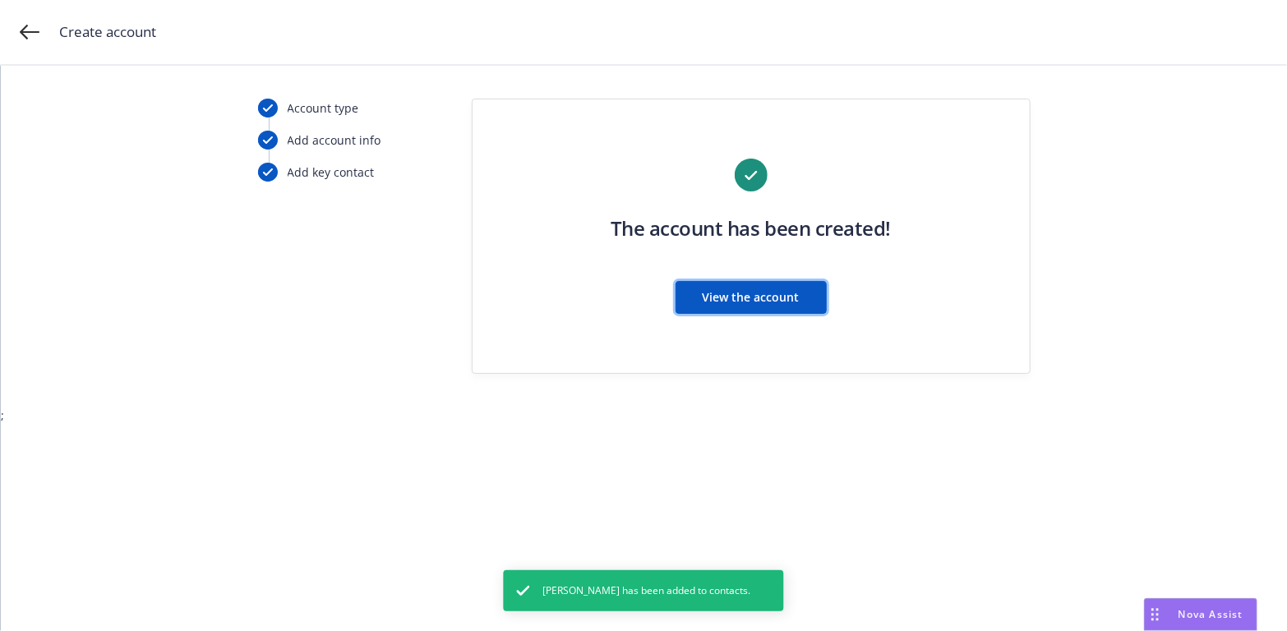
drag, startPoint x: 732, startPoint y: 296, endPoint x: 294, endPoint y: 391, distance: 448.4
click at [732, 296] on span "View the account" at bounding box center [751, 297] width 97 height 16
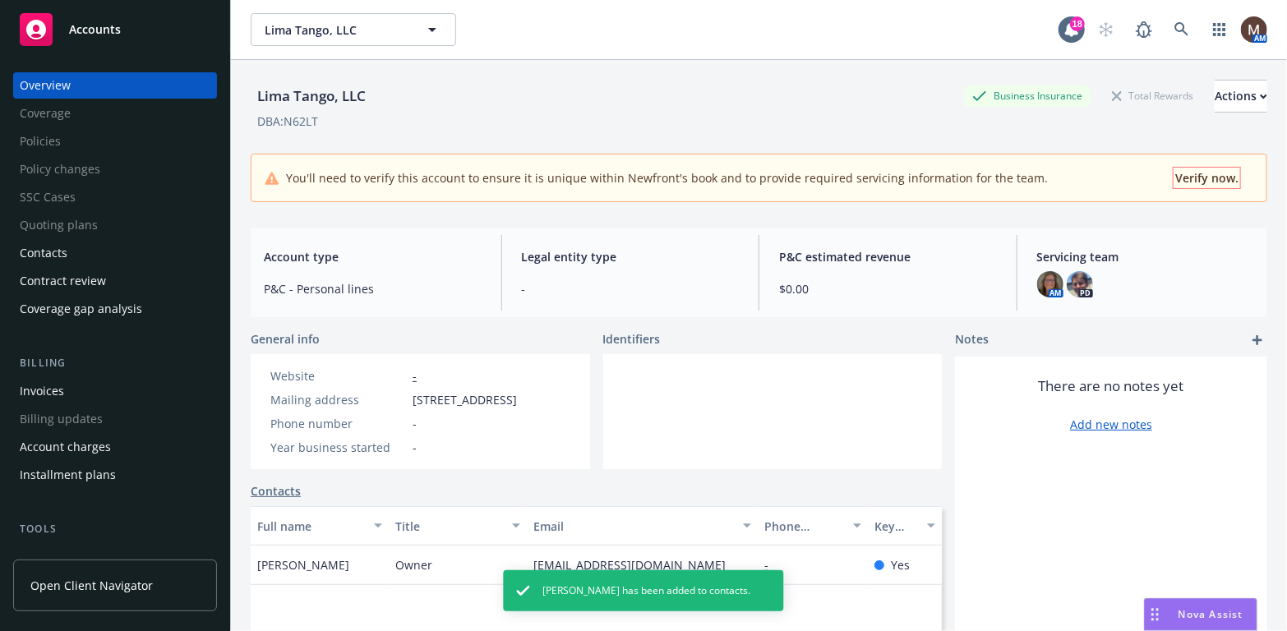
click at [1176, 173] on span "Verify now." at bounding box center [1207, 178] width 63 height 16
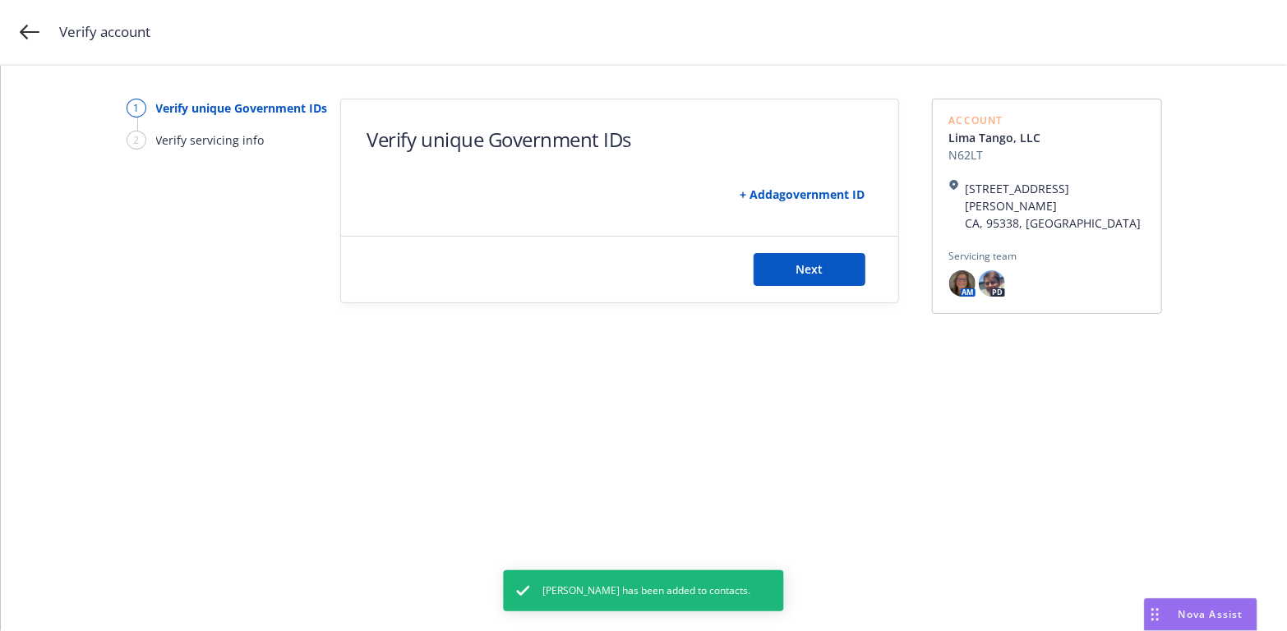
click at [804, 189] on link "+ Add a government ID" at bounding box center [803, 195] width 125 height 16
select select "US"
select select "DRIVERS_LICENSE"
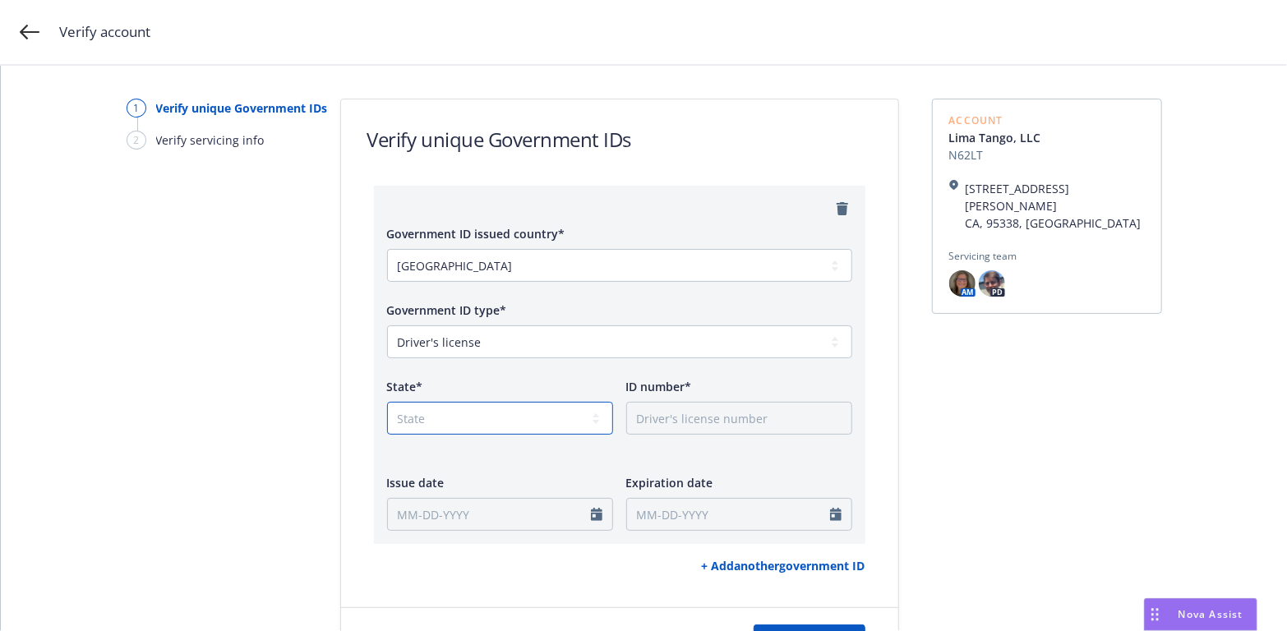
click at [585, 422] on select "State [US_STATE] AL AR AS AZ CA CO CT DC DE FL FM [GEOGRAPHIC_DATA] GU HI IA ID…" at bounding box center [500, 418] width 226 height 33
select select "CA"
click at [387, 402] on select "State [US_STATE] AL AR AS AZ CA CO CT DC DE FL FM [GEOGRAPHIC_DATA] GU HI IA ID…" at bounding box center [500, 418] width 226 height 33
click at [668, 417] on input "ID number*" at bounding box center [739, 418] width 226 height 33
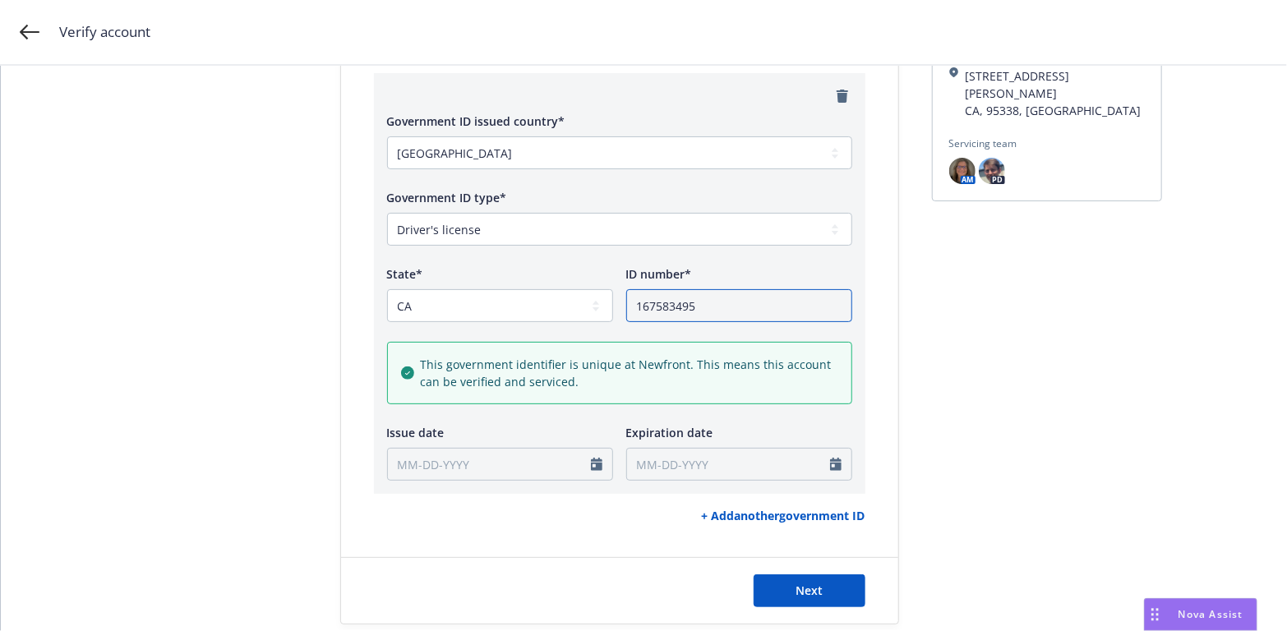
scroll to position [138, 0]
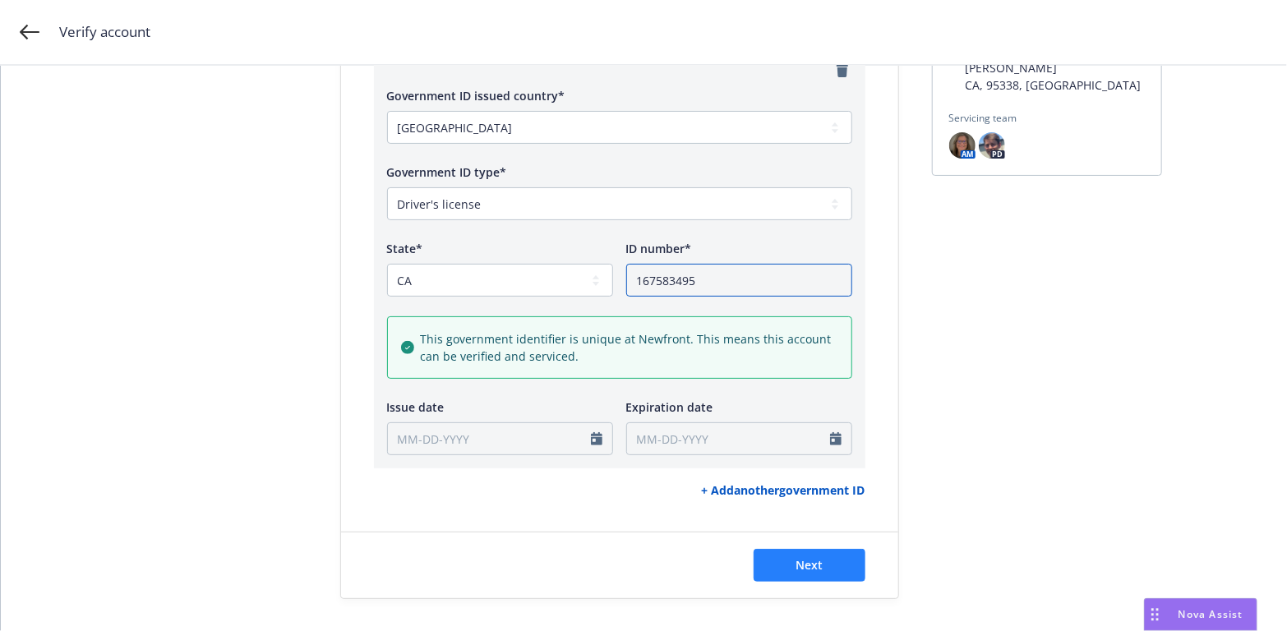
type input "167583495"
click at [796, 557] on span "Next" at bounding box center [809, 565] width 27 height 16
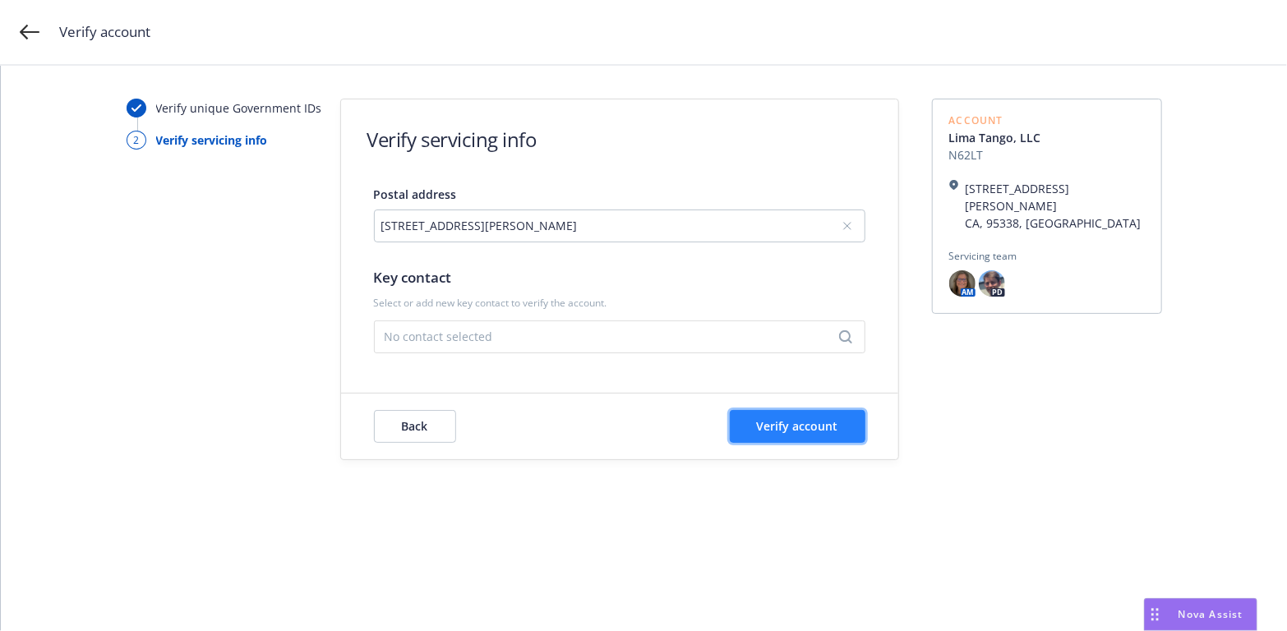
click at [811, 424] on span "Verify account" at bounding box center [797, 426] width 81 height 16
click at [850, 335] on icon "Search" at bounding box center [845, 336] width 13 height 13
click at [449, 243] on div "[EMAIL_ADDRESS][DOMAIN_NAME]" at bounding box center [470, 248] width 164 height 13
click at [802, 426] on span "Verify account" at bounding box center [797, 426] width 81 height 16
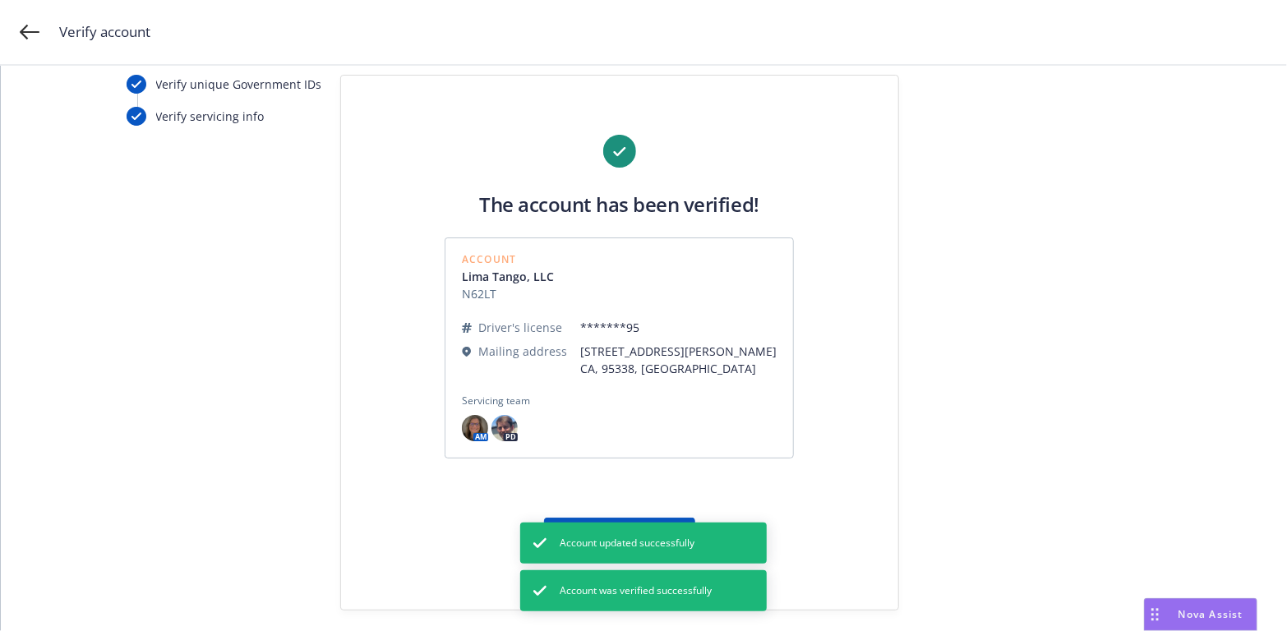
scroll to position [35, 0]
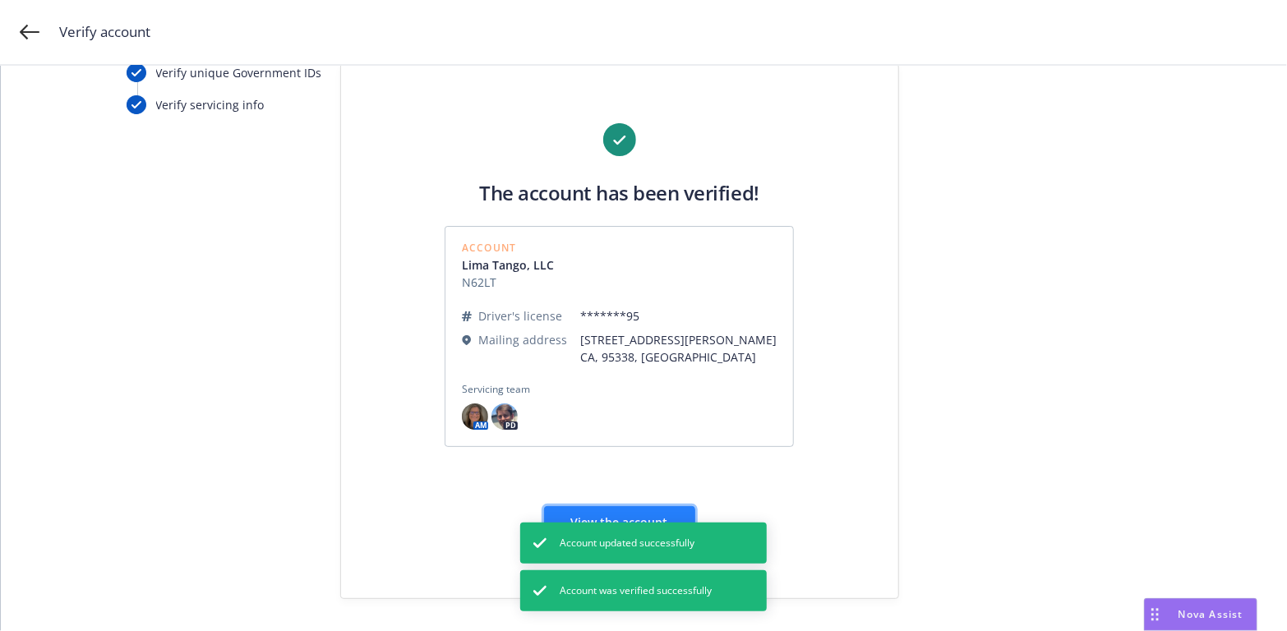
click at [594, 511] on button "View the account" at bounding box center [619, 522] width 151 height 33
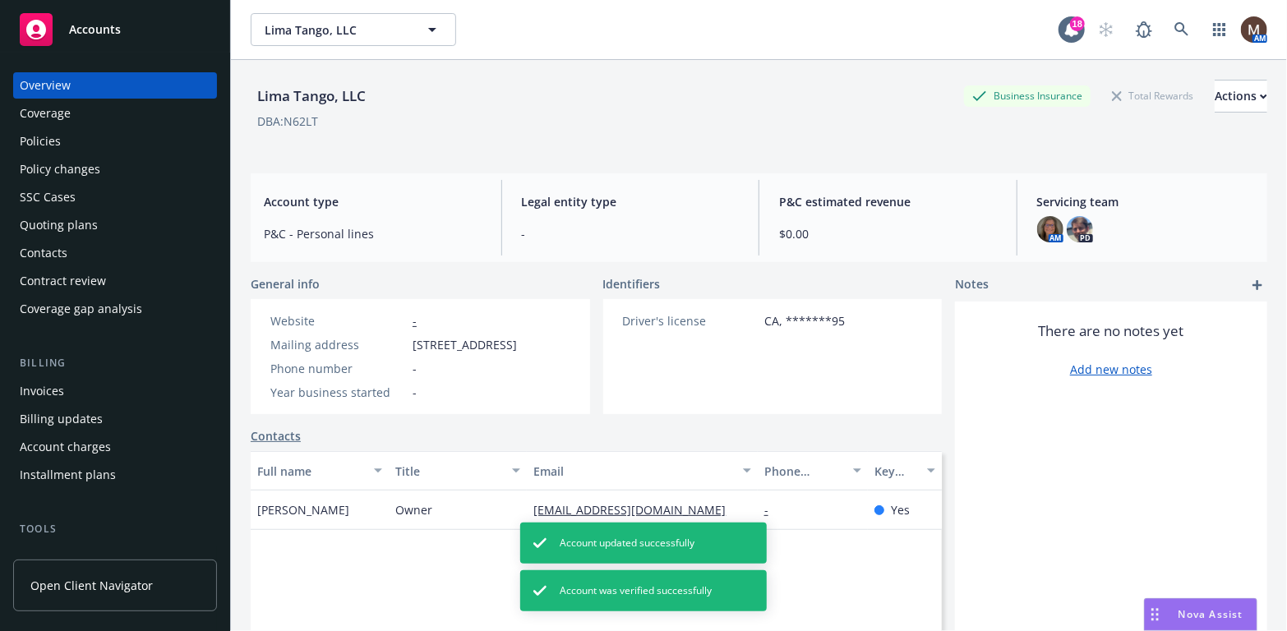
click at [83, 223] on div "Quoting plans" at bounding box center [59, 225] width 78 height 26
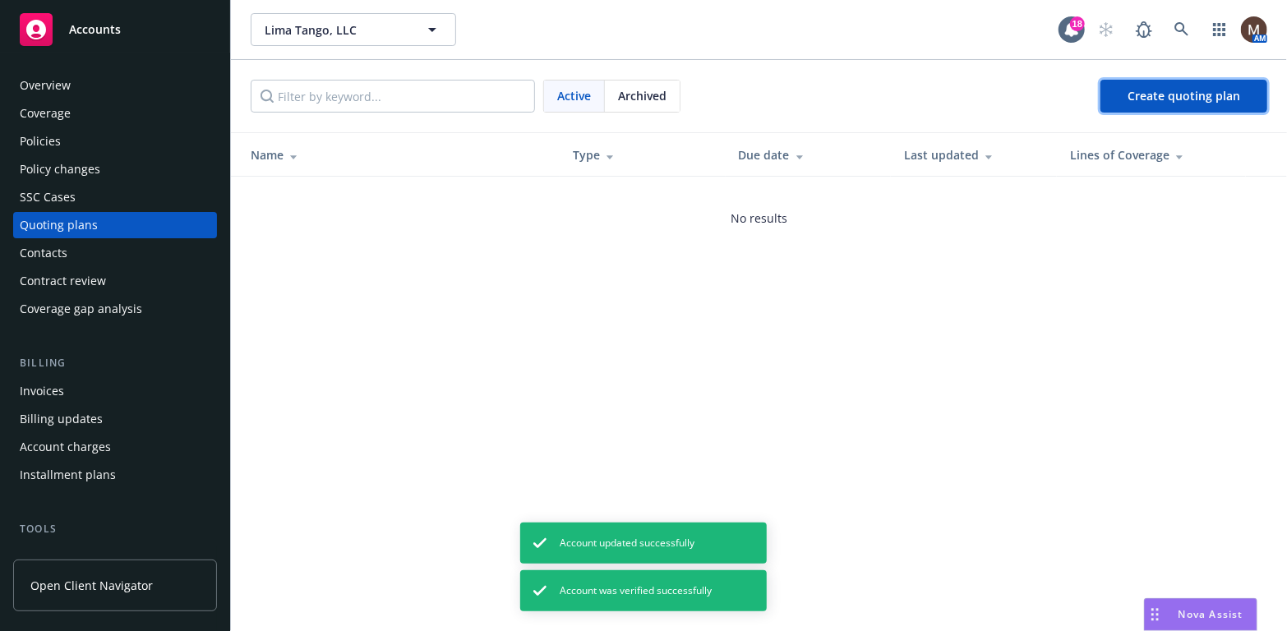
drag, startPoint x: 1149, startPoint y: 92, endPoint x: 1085, endPoint y: 132, distance: 75.7
click at [1149, 91] on span "Create quoting plan" at bounding box center [1184, 96] width 113 height 16
